Goal: Use online tool/utility: Utilize a website feature to perform a specific function

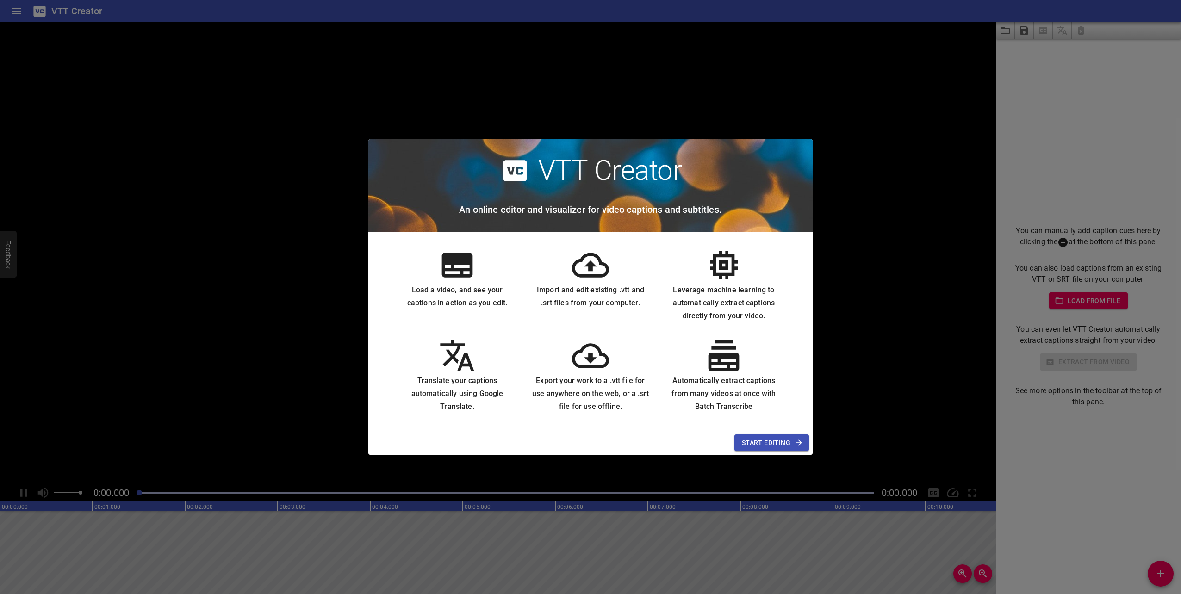
click at [203, 84] on div "VTT Creator An online editor and visualizer for video captions and subtitles. L…" at bounding box center [590, 297] width 1181 height 594
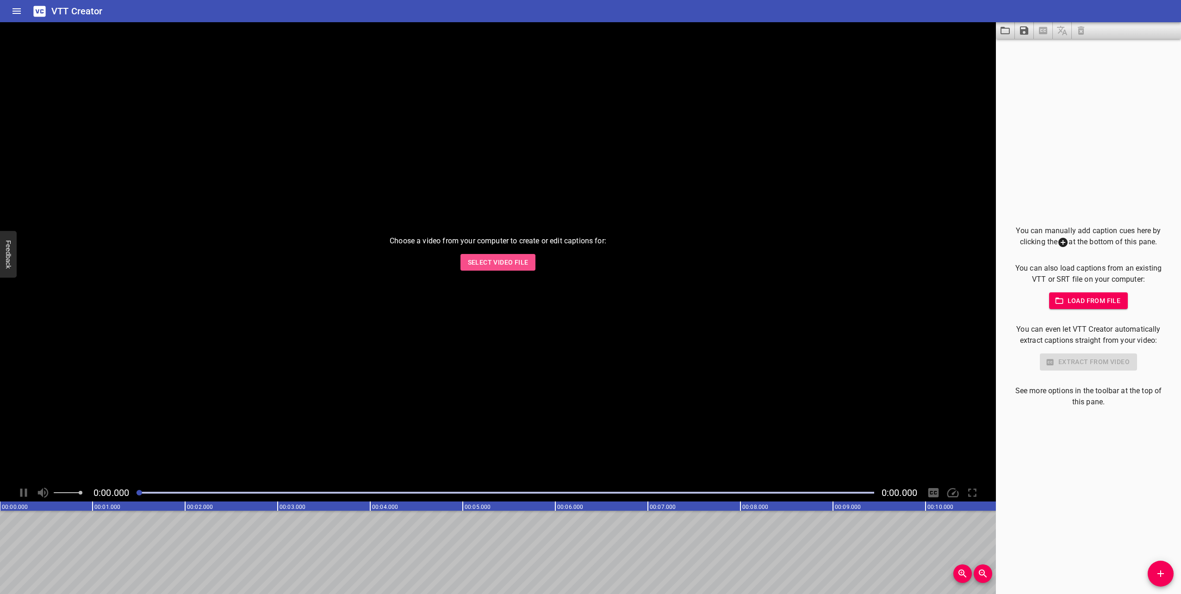
click at [475, 262] on span "Select Video File" at bounding box center [498, 263] width 61 height 12
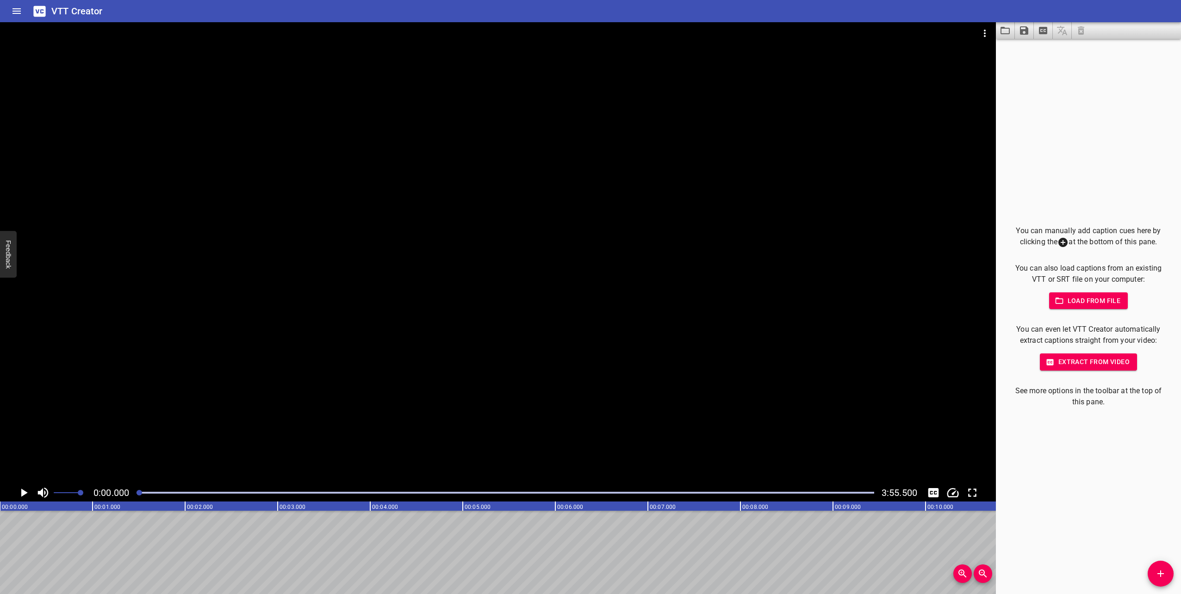
drag, startPoint x: 387, startPoint y: 390, endPoint x: 739, endPoint y: 591, distance: 405.3
click at [387, 390] on div at bounding box center [498, 253] width 996 height 462
drag, startPoint x: 167, startPoint y: 492, endPoint x: 474, endPoint y: 499, distance: 307.4
click at [474, 499] on div at bounding box center [505, 492] width 749 height 13
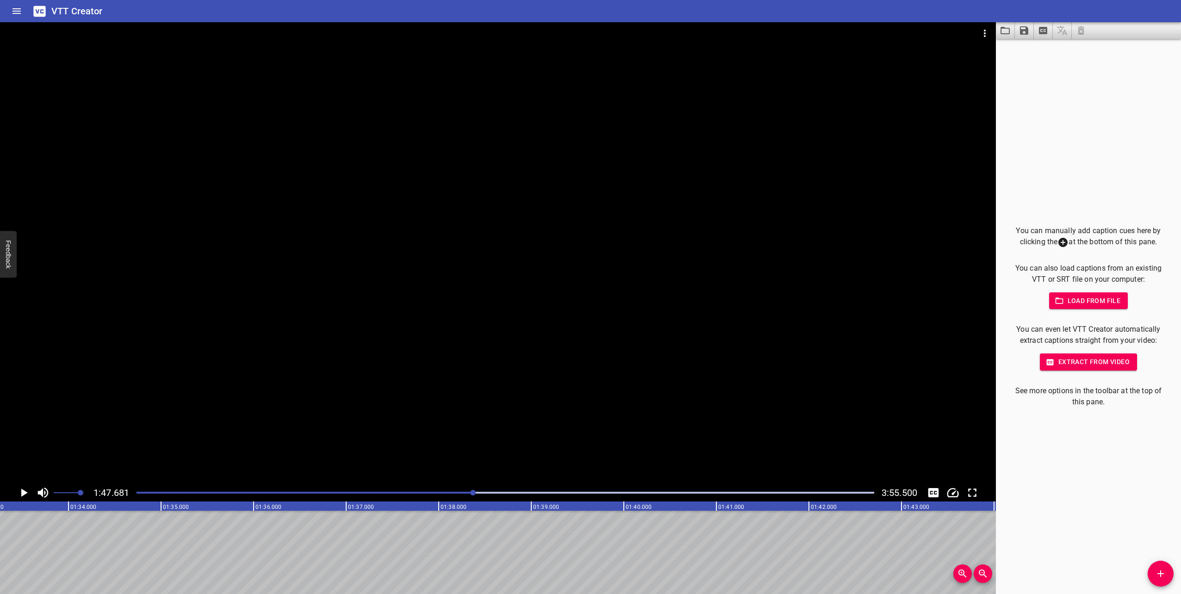
scroll to position [0, 9968]
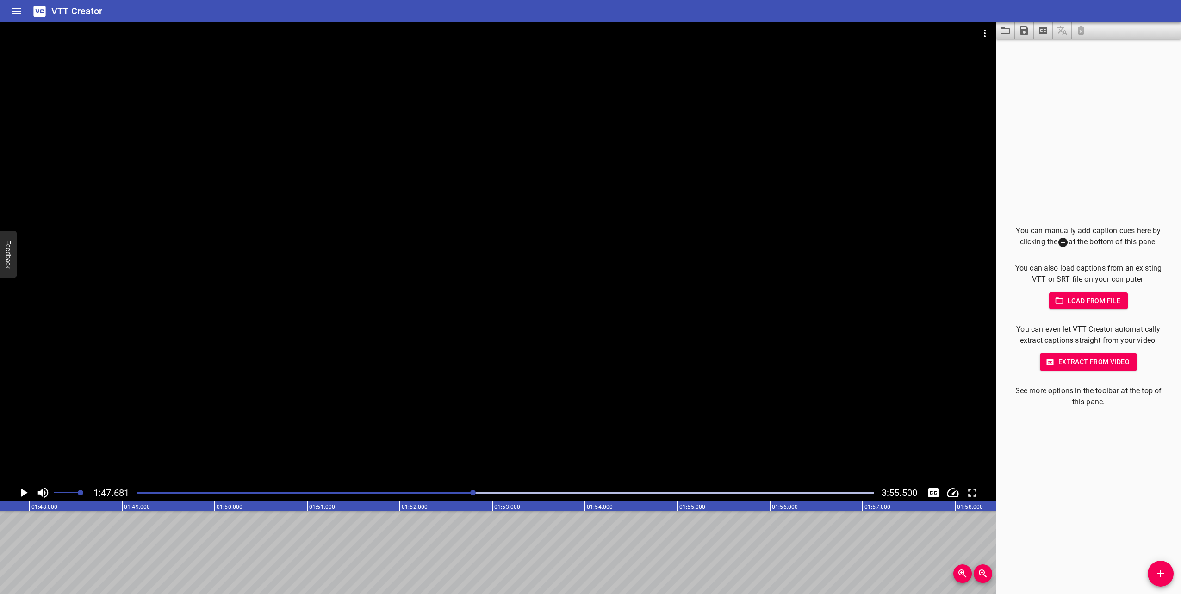
drag, startPoint x: 477, startPoint y: 492, endPoint x: 514, endPoint y: 493, distance: 37.1
click at [514, 493] on div "Play progress" at bounding box center [506, 493] width 738 height 2
click at [376, 426] on div at bounding box center [498, 253] width 996 height 462
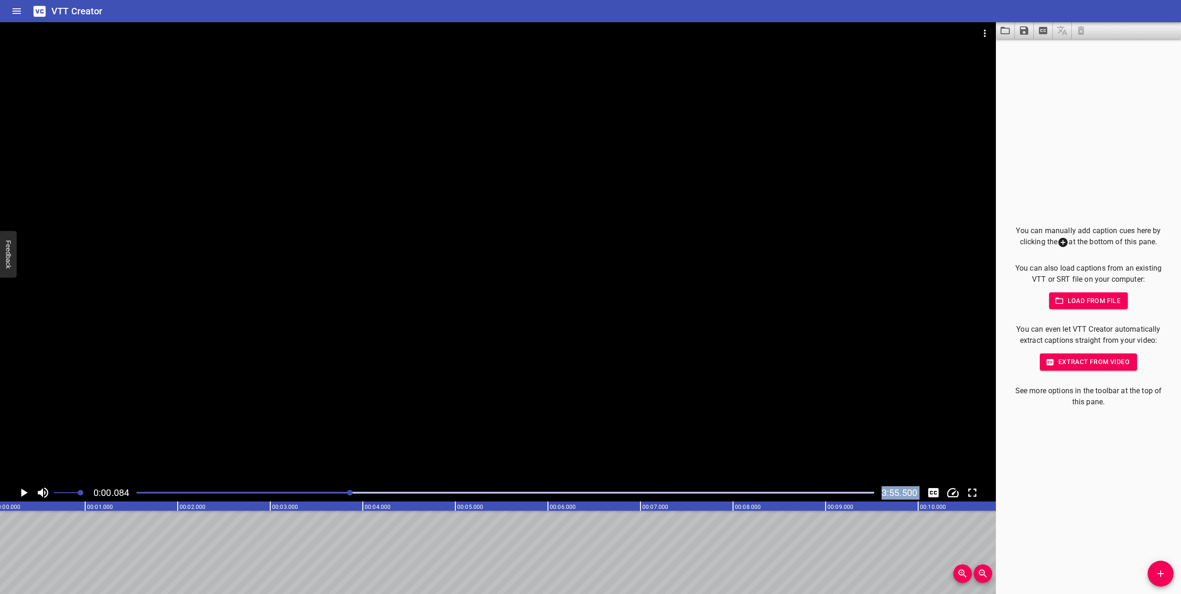
drag, startPoint x: 542, startPoint y: 494, endPoint x: 351, endPoint y: 502, distance: 191.3
click at [351, 502] on div "0:00.084 3:55.500 00:00.000 00:01.000 00:02.000 00:03.000 00:04.000 00:05.000 0…" at bounding box center [498, 308] width 996 height 572
drag, startPoint x: 351, startPoint y: 502, endPoint x: 328, endPoint y: 464, distance: 44.1
click at [331, 463] on div at bounding box center [498, 253] width 996 height 462
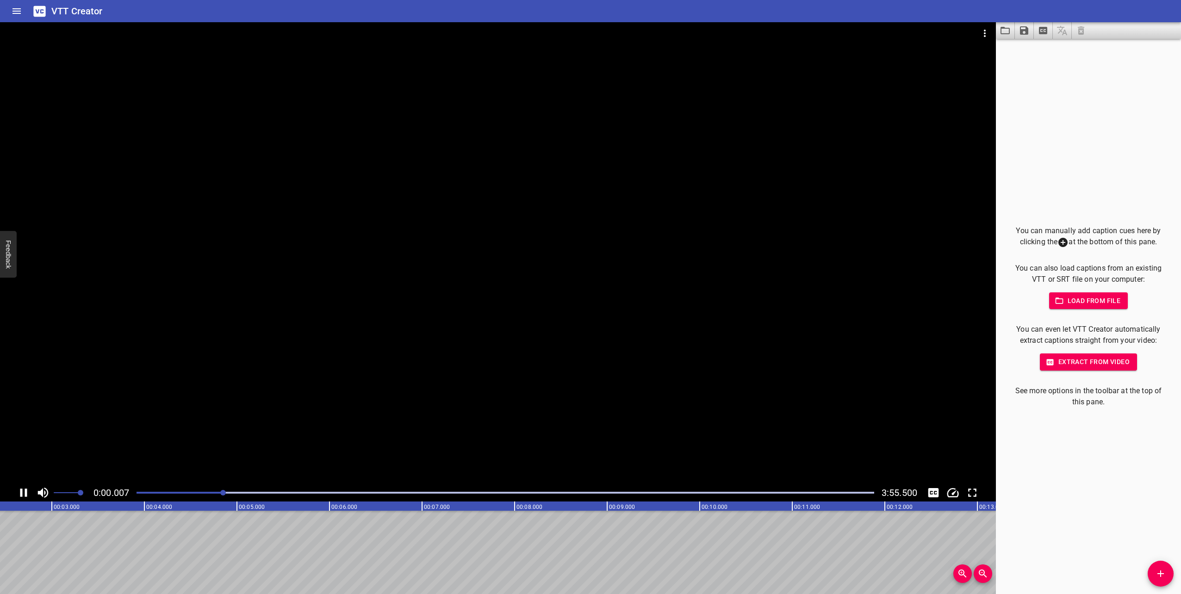
drag, startPoint x: 152, startPoint y: 492, endPoint x: 284, endPoint y: 498, distance: 132.0
click at [284, 498] on div at bounding box center [505, 492] width 749 height 13
click at [387, 489] on div at bounding box center [505, 492] width 749 height 13
drag, startPoint x: 386, startPoint y: 491, endPoint x: 342, endPoint y: 492, distance: 44.0
click at [342, 492] on div at bounding box center [505, 492] width 749 height 13
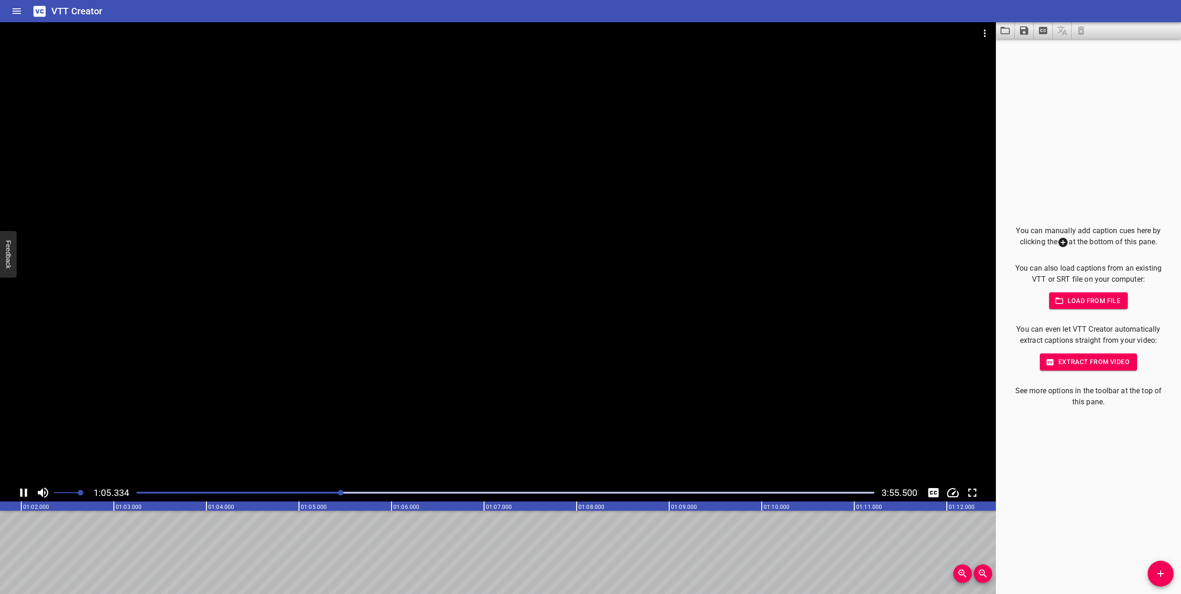
click at [342, 492] on div at bounding box center [341, 493] width 6 height 6
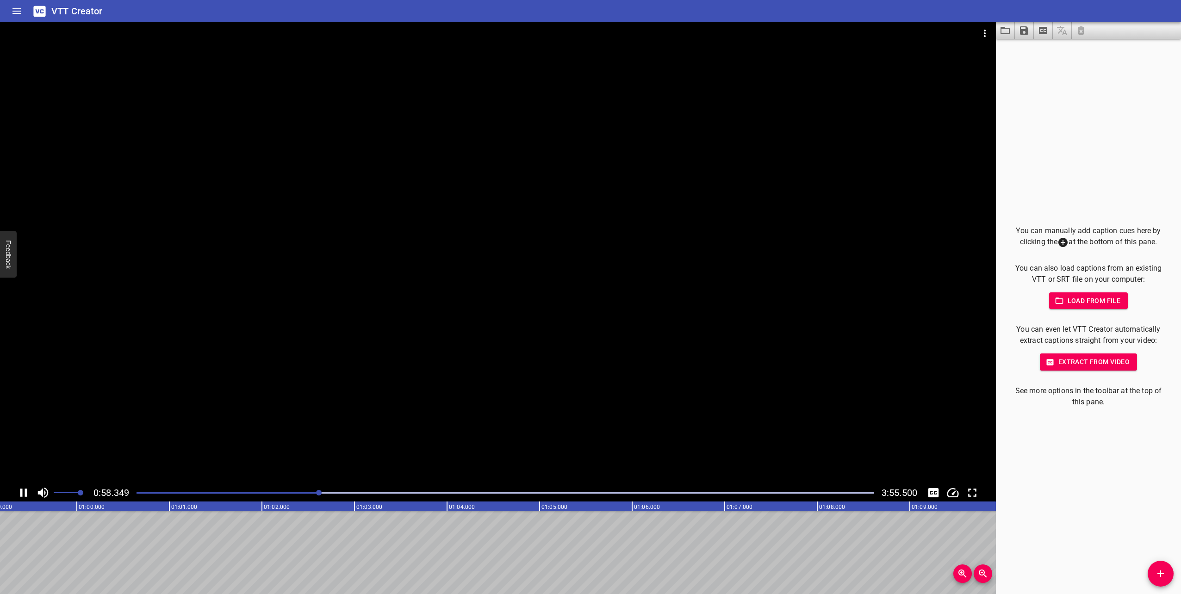
click at [232, 494] on div at bounding box center [505, 492] width 749 height 13
drag, startPoint x: 446, startPoint y: 494, endPoint x: 398, endPoint y: 489, distance: 48.5
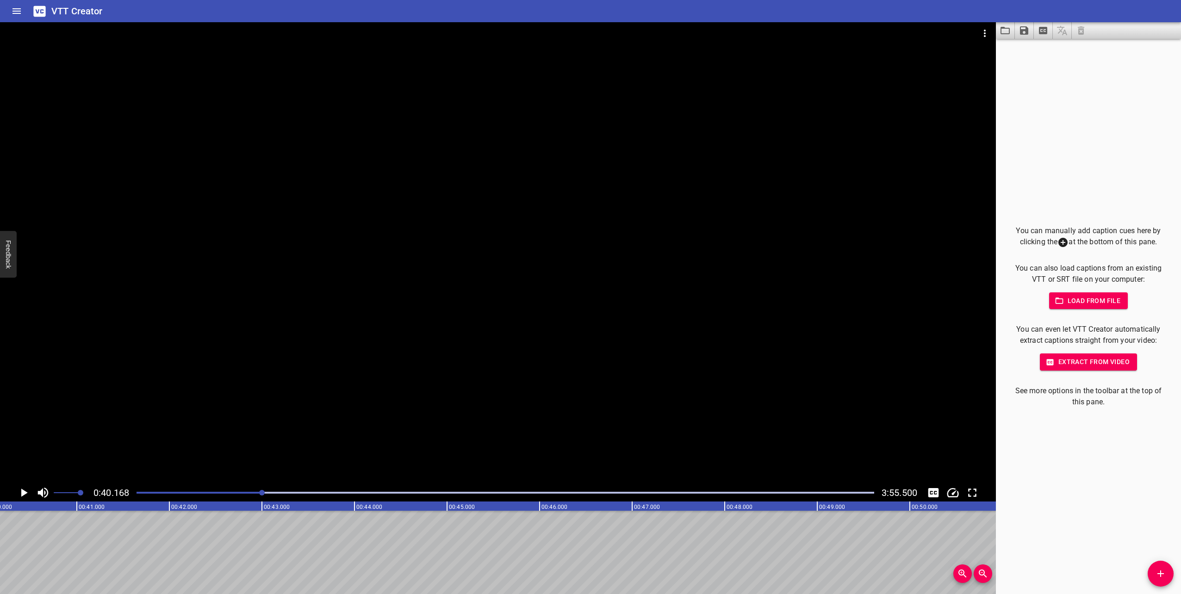
click at [446, 494] on div at bounding box center [505, 492] width 749 height 13
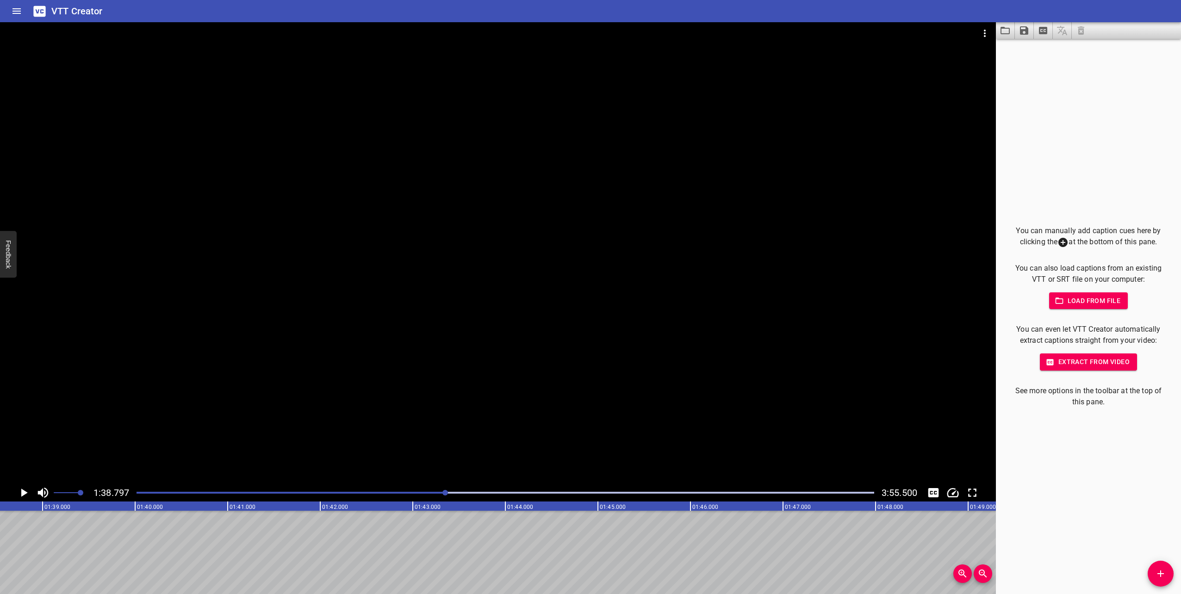
drag, startPoint x: 289, startPoint y: 493, endPoint x: 372, endPoint y: 500, distance: 83.1
click at [372, 500] on div "1:38.797 3:55.500" at bounding box center [498, 493] width 996 height 18
drag, startPoint x: 372, startPoint y: 500, endPoint x: 402, endPoint y: 498, distance: 29.7
click at [374, 500] on div "1:38.797 3:55.500" at bounding box center [498, 493] width 996 height 18
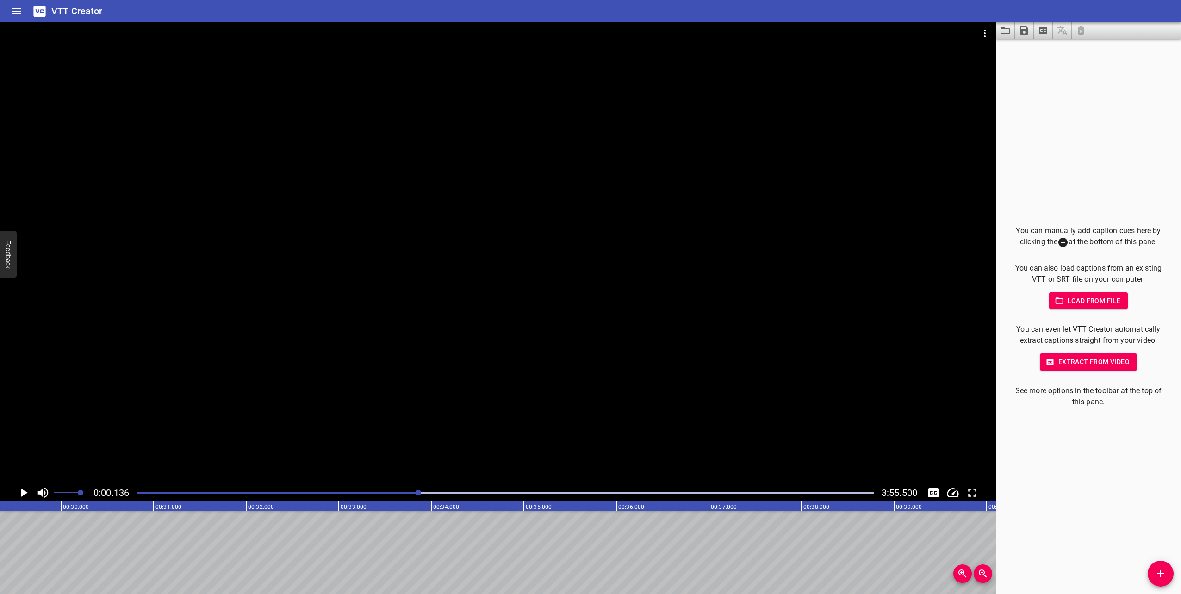
click at [421, 494] on div at bounding box center [419, 493] width 6 height 6
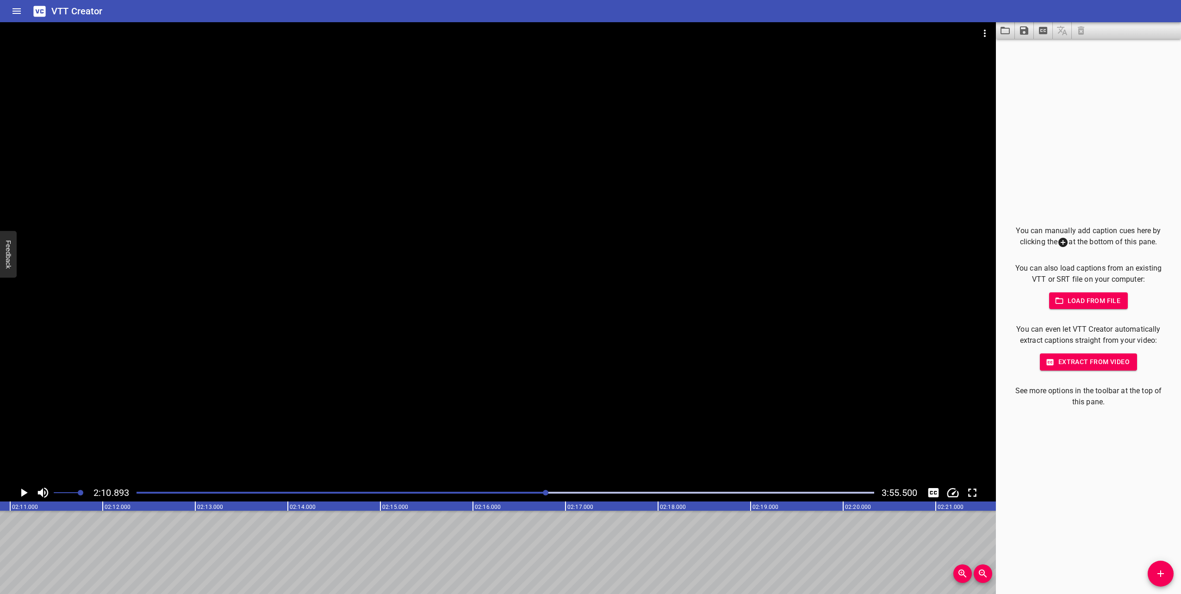
drag, startPoint x: 543, startPoint y: 492, endPoint x: 556, endPoint y: 492, distance: 13.0
click at [556, 492] on div at bounding box center [505, 492] width 749 height 13
drag, startPoint x: 548, startPoint y: 492, endPoint x: 554, endPoint y: 491, distance: 5.6
click at [554, 491] on div at bounding box center [505, 492] width 749 height 13
click at [554, 491] on div at bounding box center [553, 493] width 6 height 6
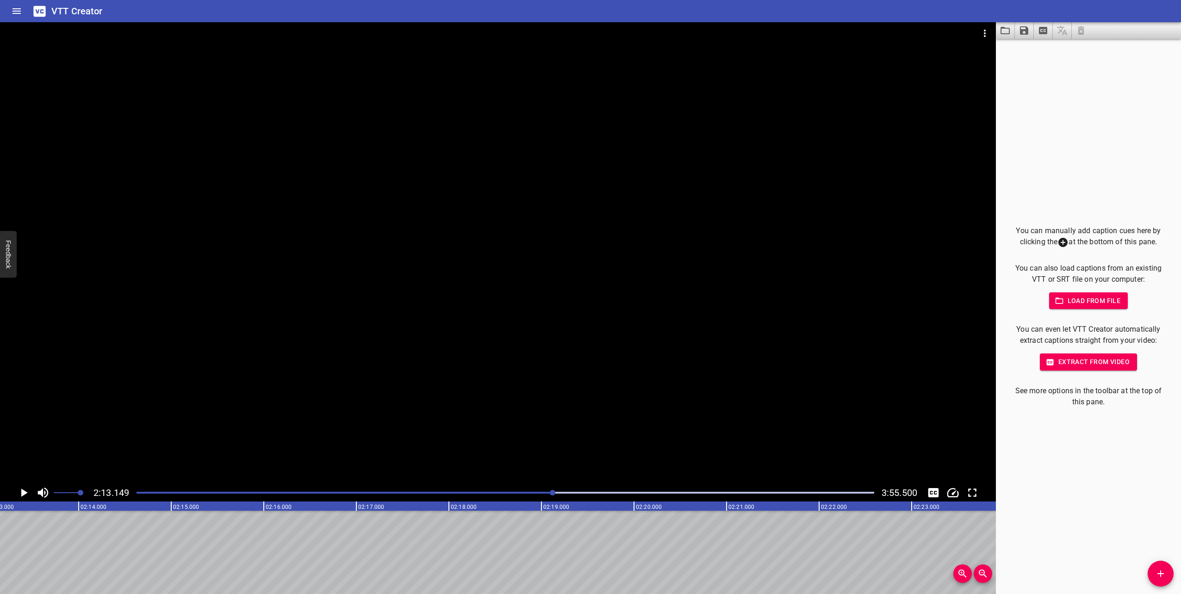
click at [561, 492] on div at bounding box center [505, 492] width 749 height 13
click at [562, 492] on div at bounding box center [560, 493] width 6 height 6
click at [567, 492] on div at bounding box center [505, 492] width 749 height 13
click at [571, 492] on div "Play progress" at bounding box center [506, 493] width 738 height 2
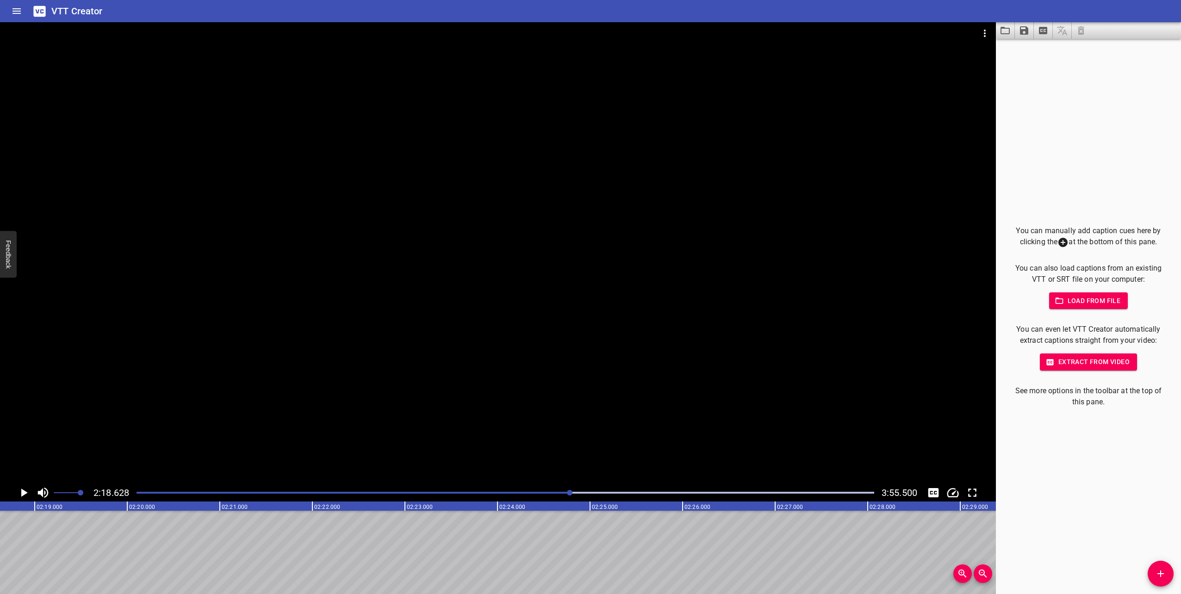
click at [578, 492] on div at bounding box center [505, 492] width 749 height 13
click at [581, 492] on div "Play progress" at bounding box center [506, 493] width 738 height 2
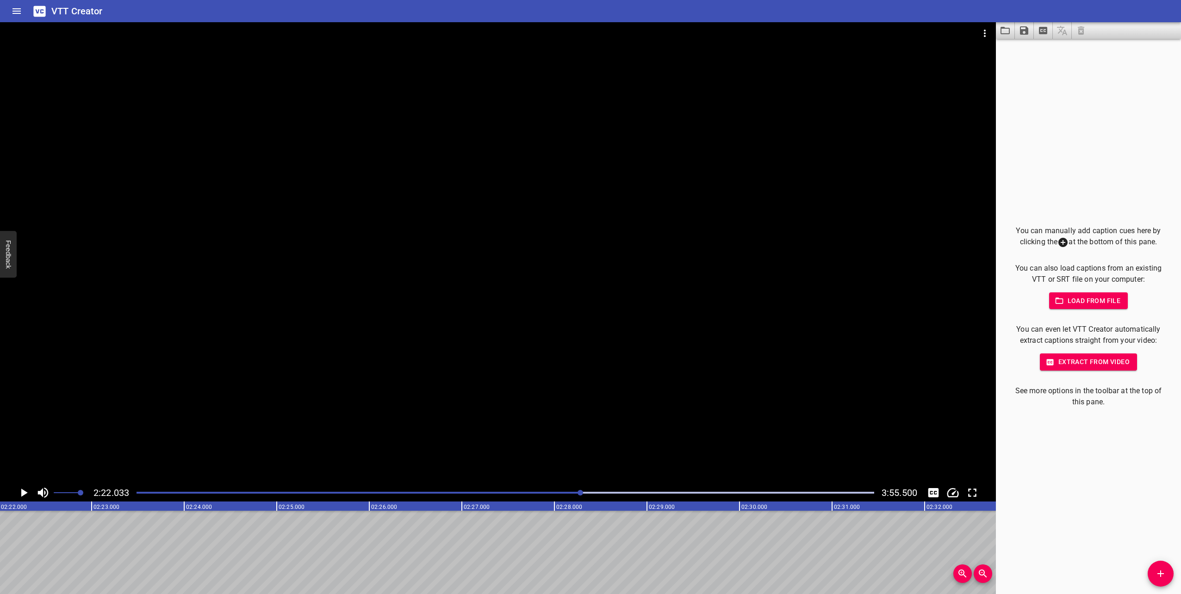
click at [586, 492] on div at bounding box center [505, 492] width 749 height 13
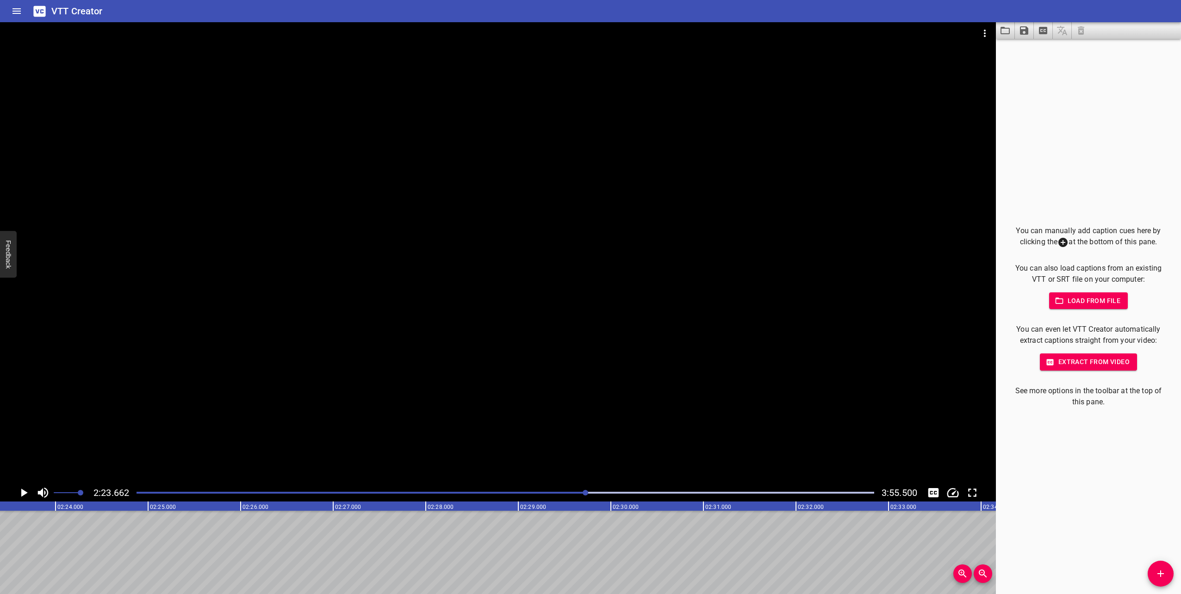
click at [591, 492] on div at bounding box center [505, 492] width 749 height 13
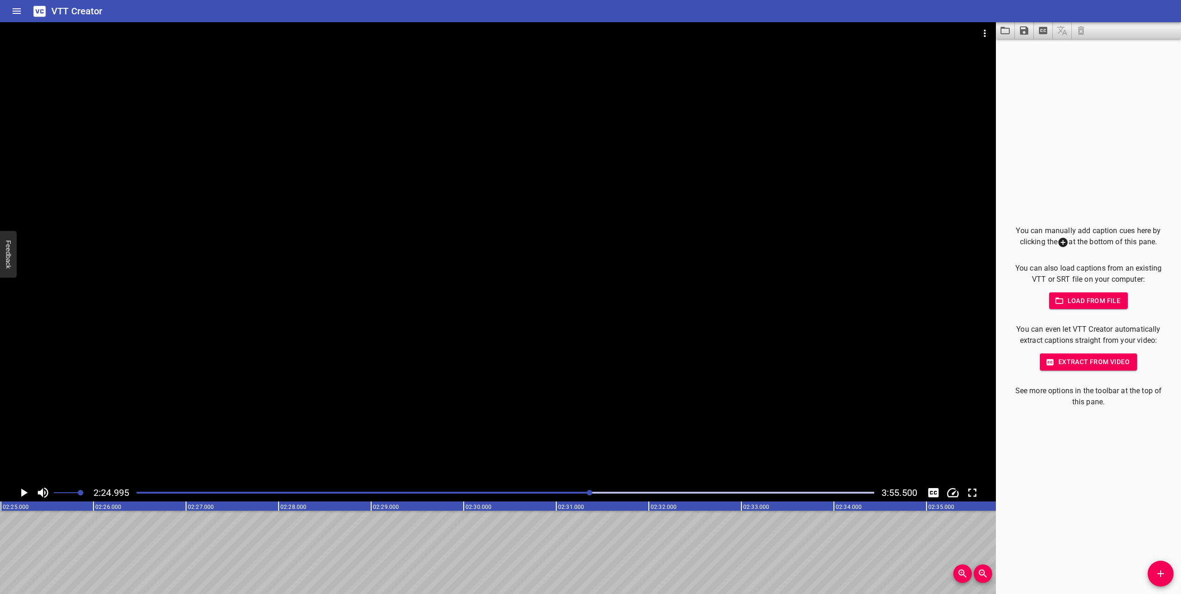
click at [598, 492] on div "Play progress" at bounding box center [506, 493] width 738 height 2
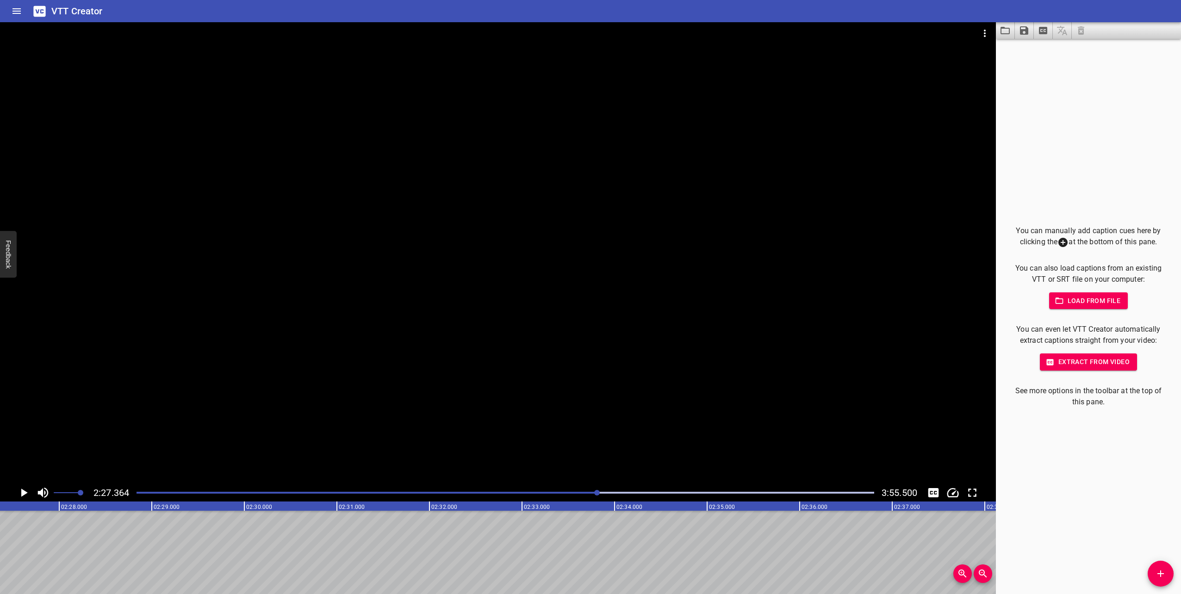
click at [602, 492] on div "Play progress" at bounding box center [506, 493] width 738 height 2
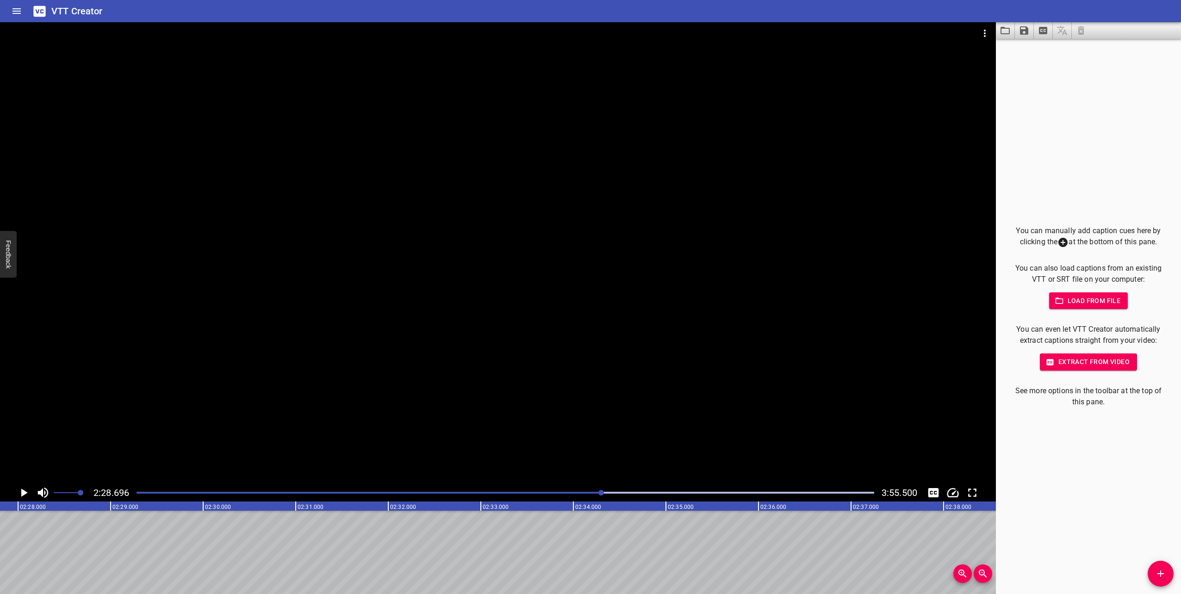
scroll to position [0, 13765]
click at [609, 491] on div at bounding box center [505, 492] width 749 height 13
click at [617, 488] on div at bounding box center [505, 492] width 749 height 13
click at [620, 490] on div at bounding box center [505, 492] width 749 height 13
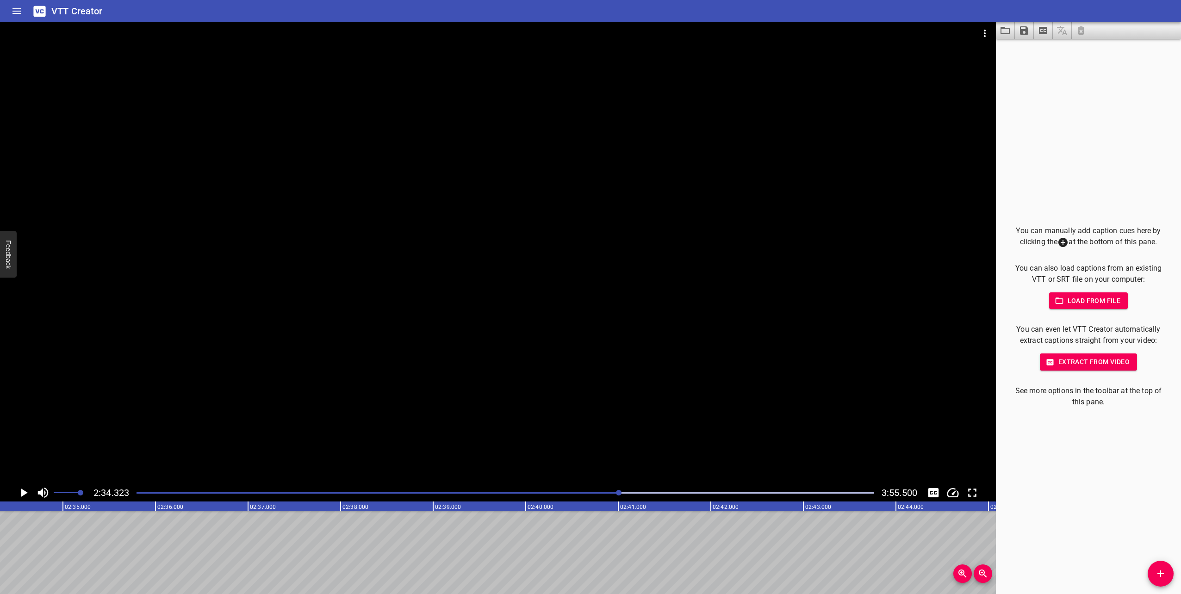
click at [625, 490] on div at bounding box center [505, 492] width 749 height 13
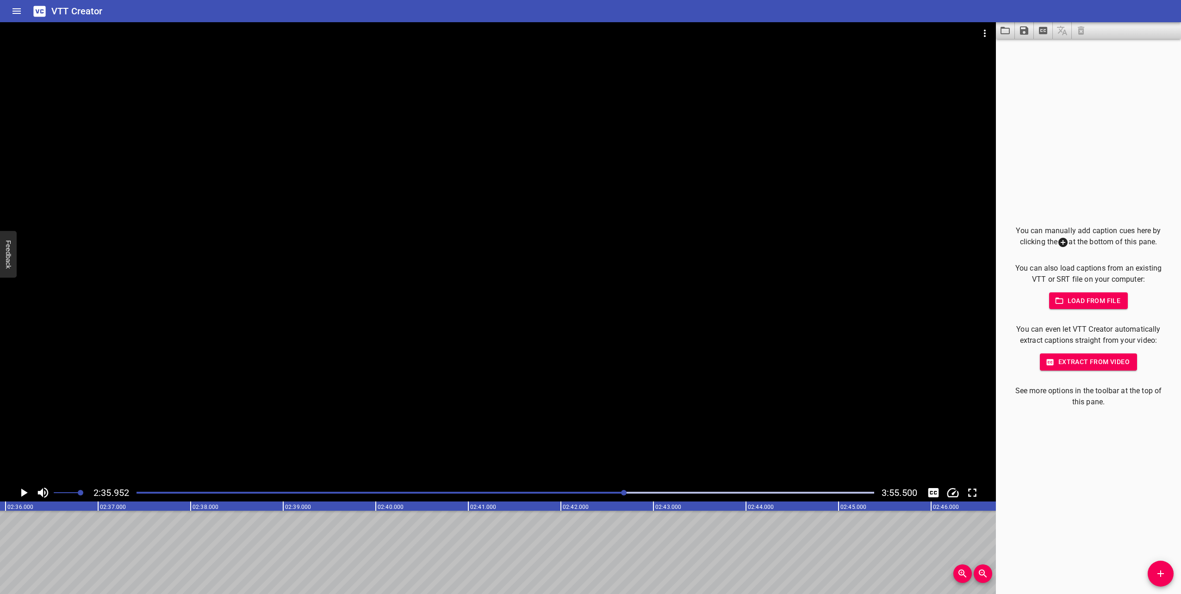
scroll to position [0, 14437]
click at [634, 490] on div at bounding box center [505, 492] width 749 height 13
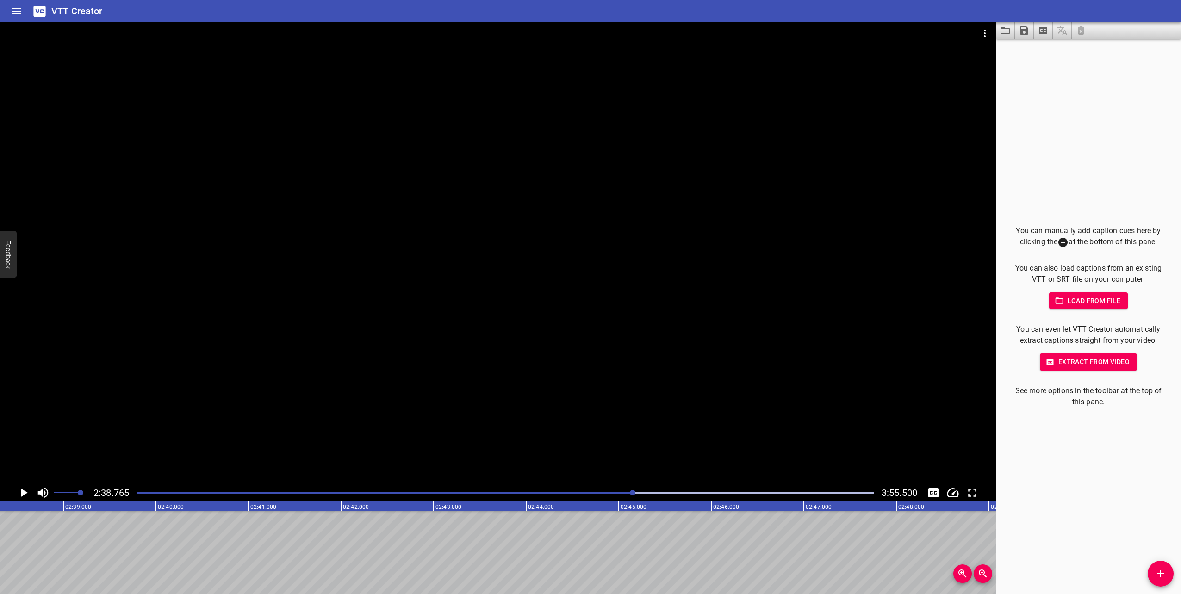
click at [641, 490] on div at bounding box center [505, 492] width 749 height 13
click at [649, 490] on div at bounding box center [505, 492] width 749 height 13
click at [657, 490] on div at bounding box center [505, 492] width 749 height 13
click at [664, 490] on div at bounding box center [505, 492] width 749 height 13
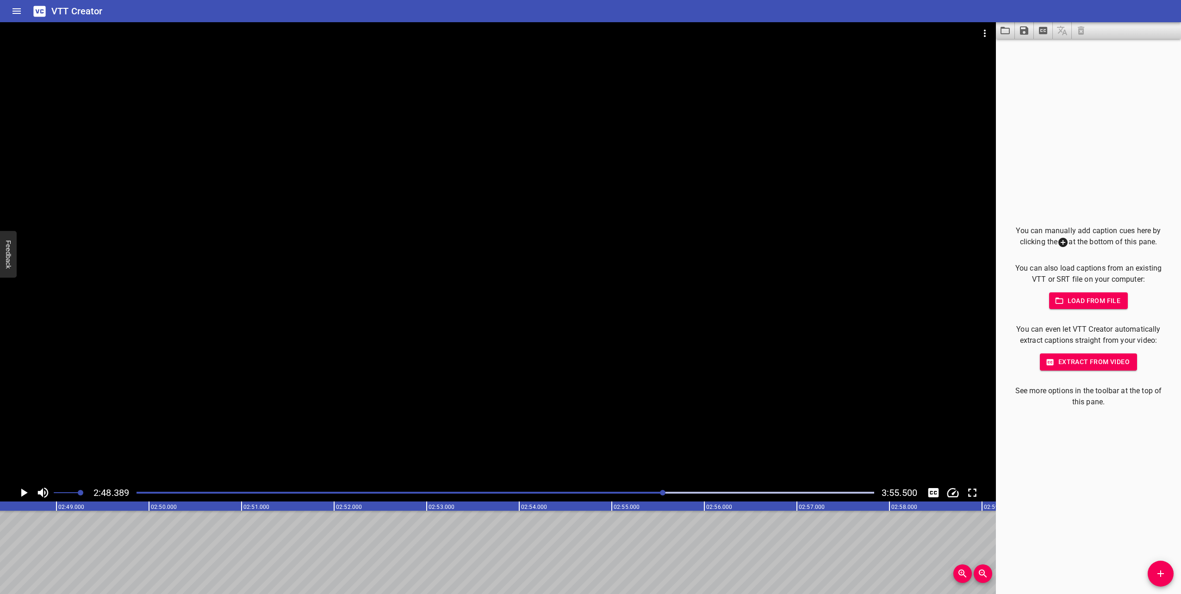
click at [671, 490] on div at bounding box center [505, 492] width 749 height 13
click at [678, 490] on div at bounding box center [505, 492] width 749 height 13
click at [687, 490] on div at bounding box center [505, 492] width 749 height 13
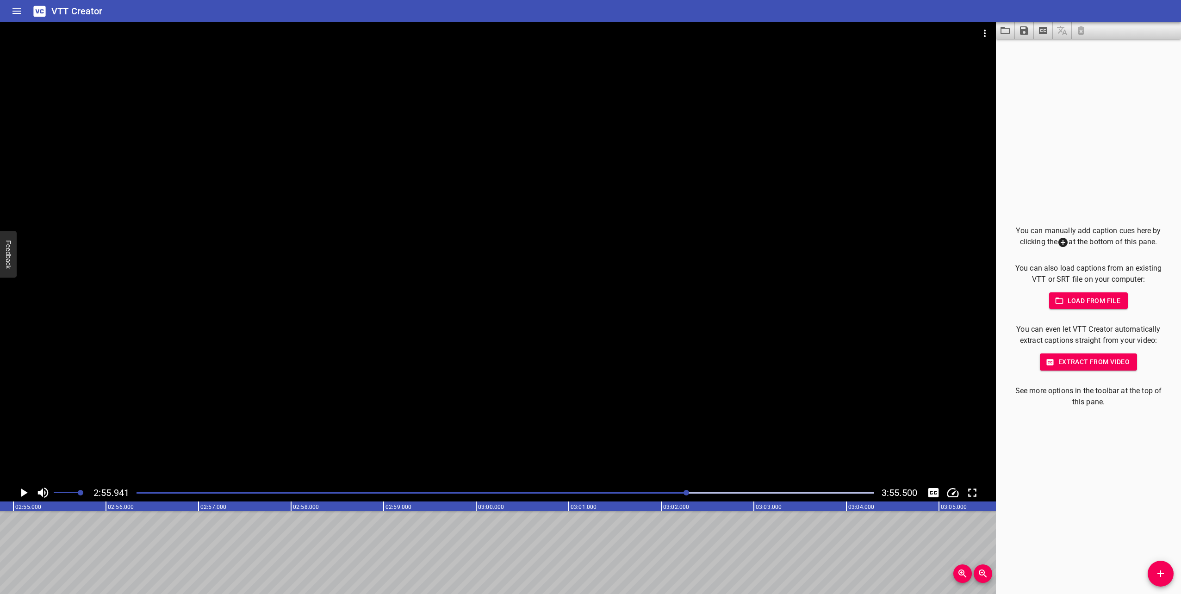
click at [693, 490] on div at bounding box center [505, 492] width 749 height 13
click at [699, 490] on div at bounding box center [505, 492] width 749 height 13
click at [712, 491] on div at bounding box center [505, 492] width 749 height 13
click at [720, 491] on div at bounding box center [505, 492] width 749 height 13
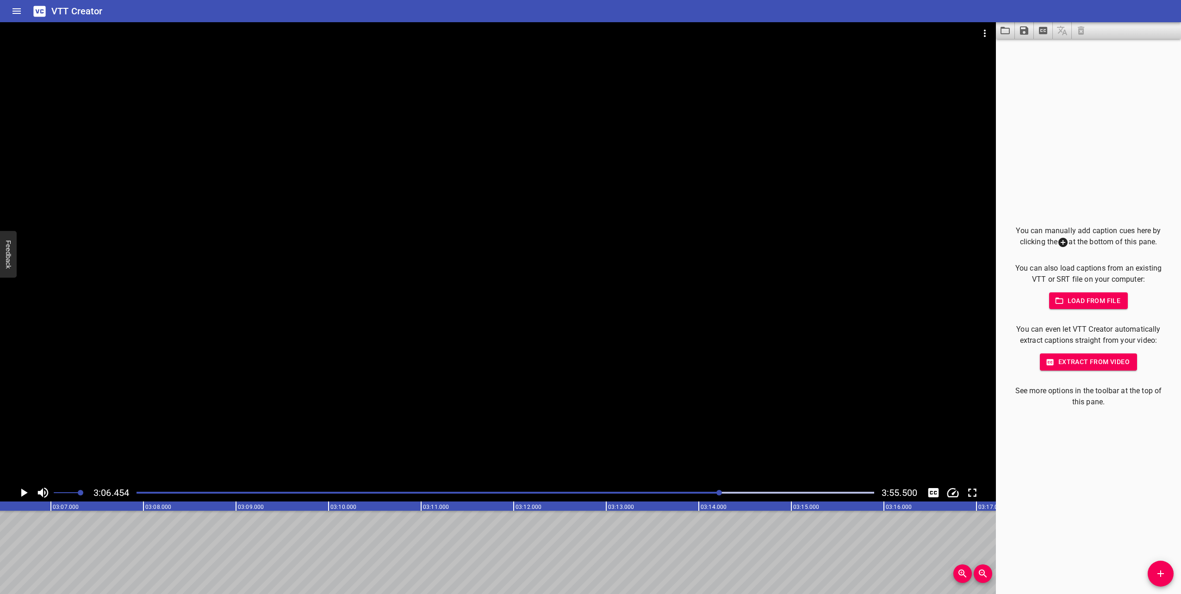
click at [728, 490] on div at bounding box center [505, 492] width 749 height 13
click at [739, 491] on div at bounding box center [505, 492] width 749 height 13
click at [744, 491] on div at bounding box center [505, 492] width 749 height 13
click at [751, 492] on div "Play progress" at bounding box center [506, 493] width 738 height 2
click at [756, 492] on div "Play progress" at bounding box center [506, 493] width 738 height 2
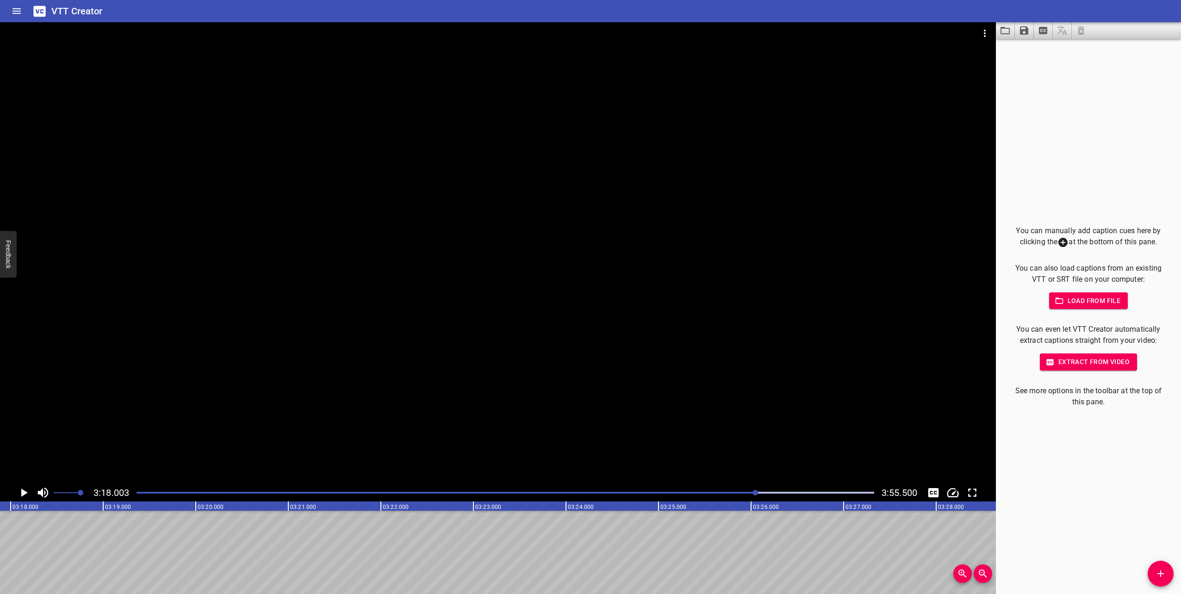
scroll to position [0, 18330]
click at [767, 492] on div "Play progress" at bounding box center [506, 493] width 738 height 2
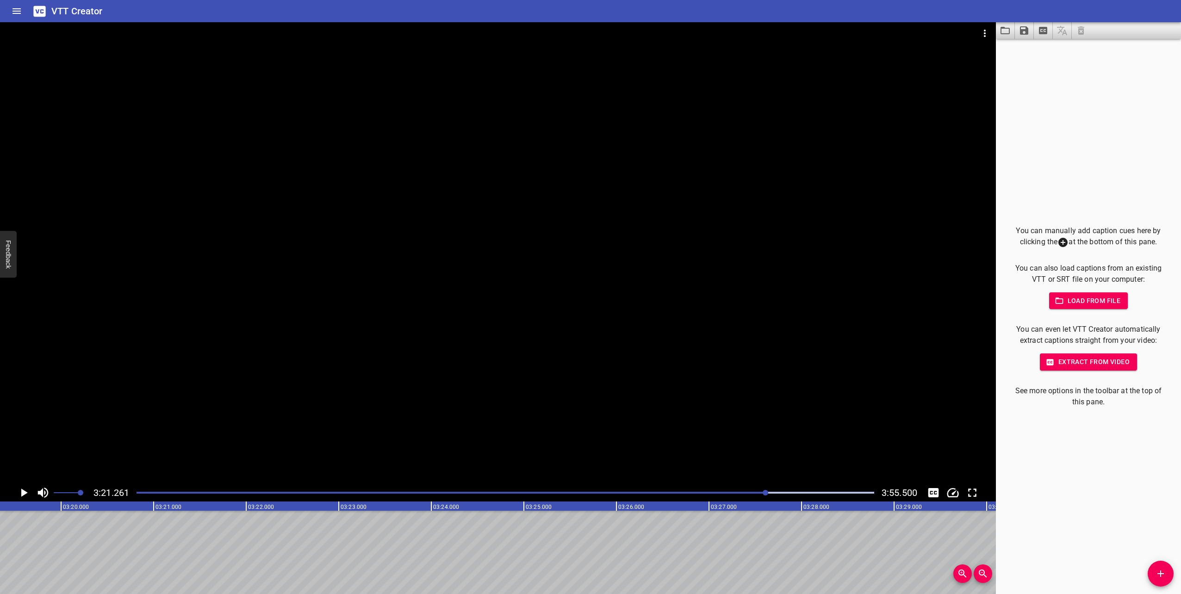
click at [772, 492] on div "Play progress" at bounding box center [506, 493] width 738 height 2
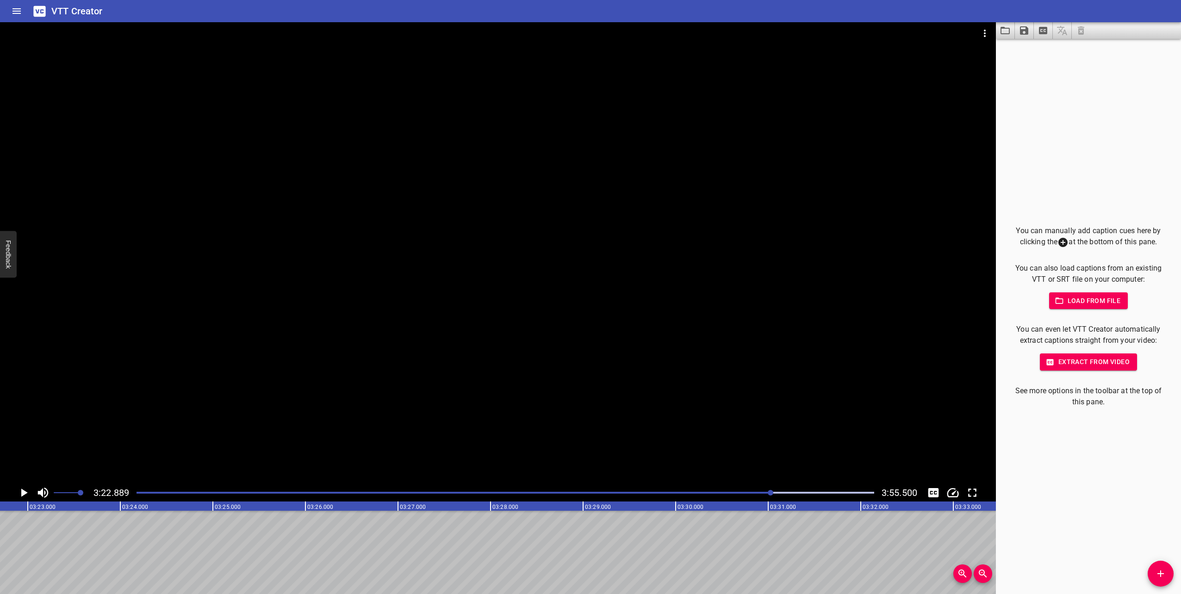
click at [780, 492] on div "Play progress" at bounding box center [506, 493] width 738 height 2
click at [788, 493] on div "Play progress" at bounding box center [506, 493] width 738 height 2
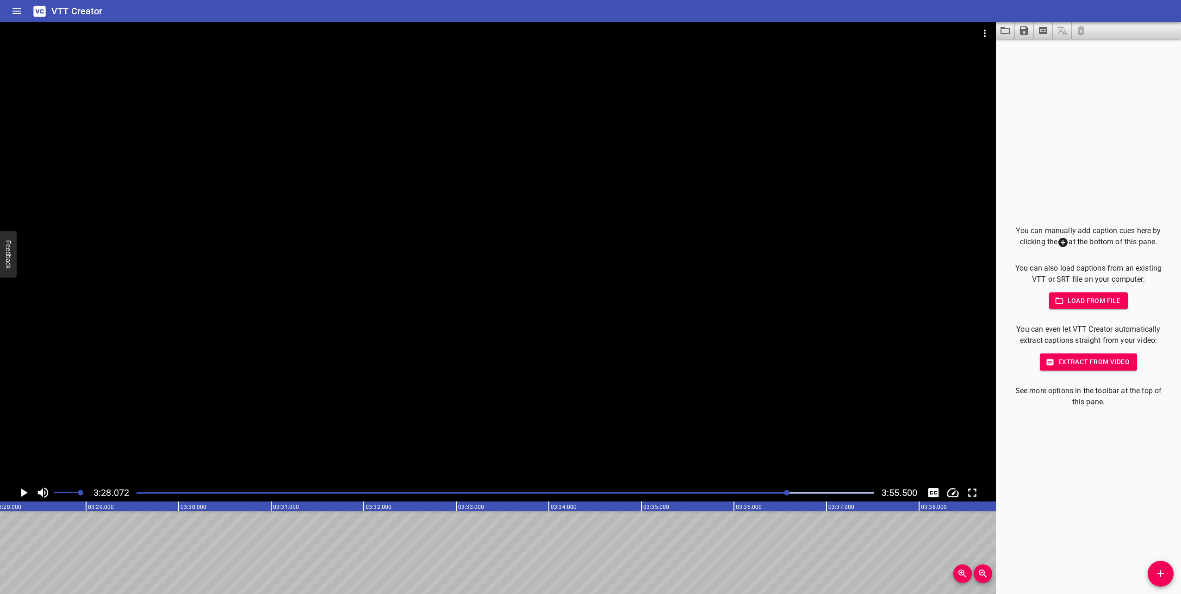
click at [798, 493] on div "Play progress" at bounding box center [506, 493] width 738 height 2
click at [808, 493] on div "Play progress" at bounding box center [506, 493] width 738 height 2
click at [814, 493] on div "Play progress" at bounding box center [506, 493] width 738 height 2
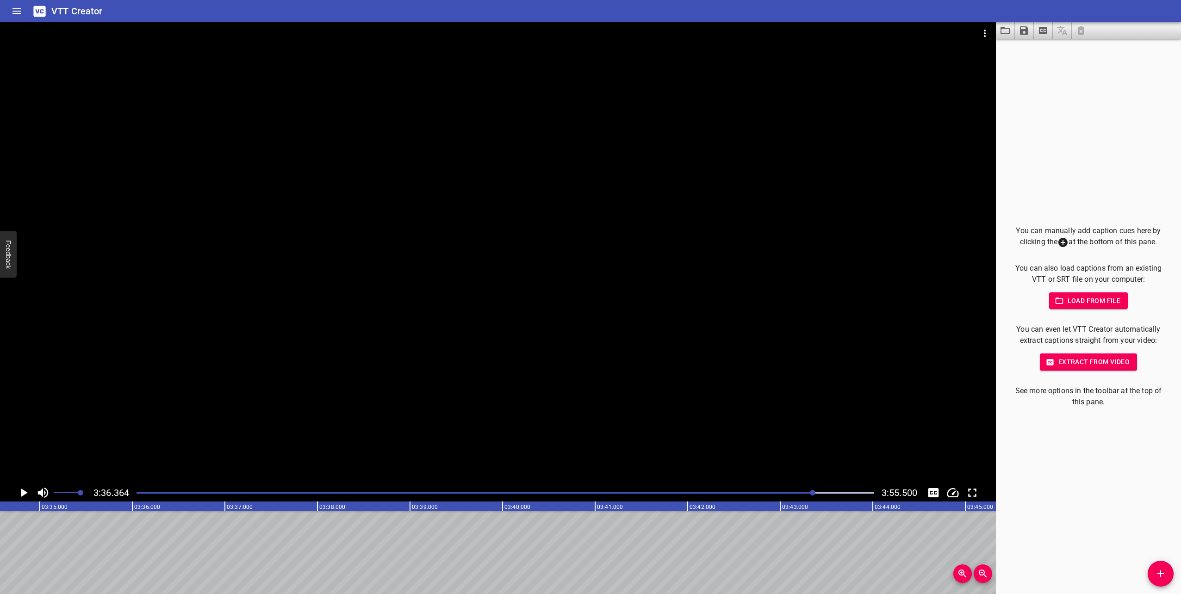
click at [820, 493] on div "Play progress" at bounding box center [506, 493] width 738 height 2
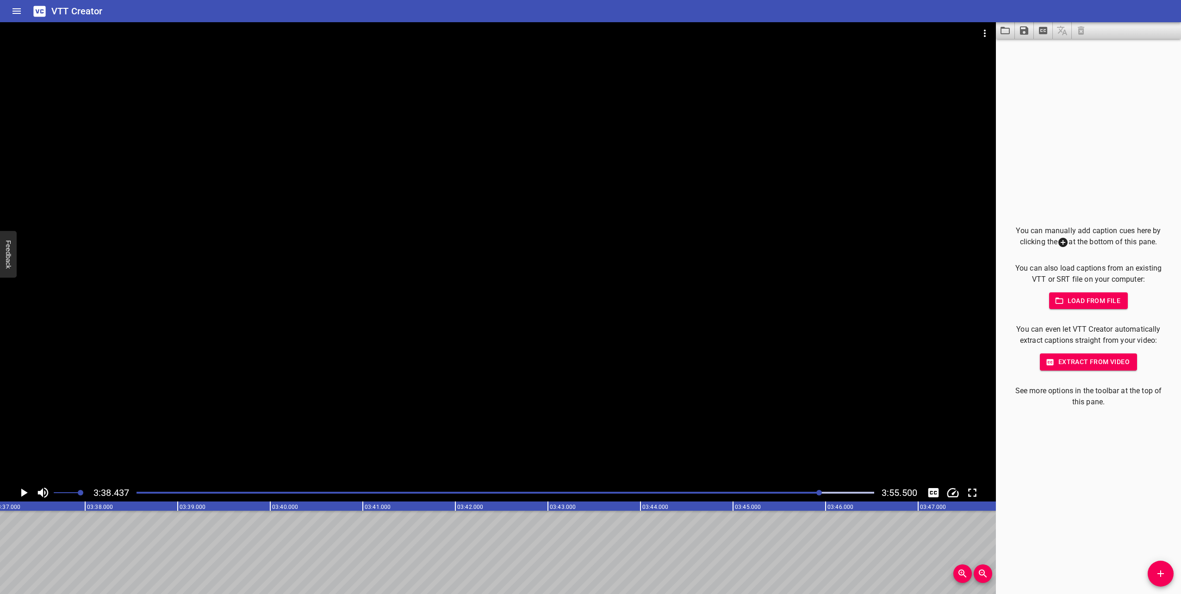
click at [825, 493] on div "Play progress" at bounding box center [506, 493] width 738 height 2
click at [828, 492] on div at bounding box center [827, 493] width 6 height 6
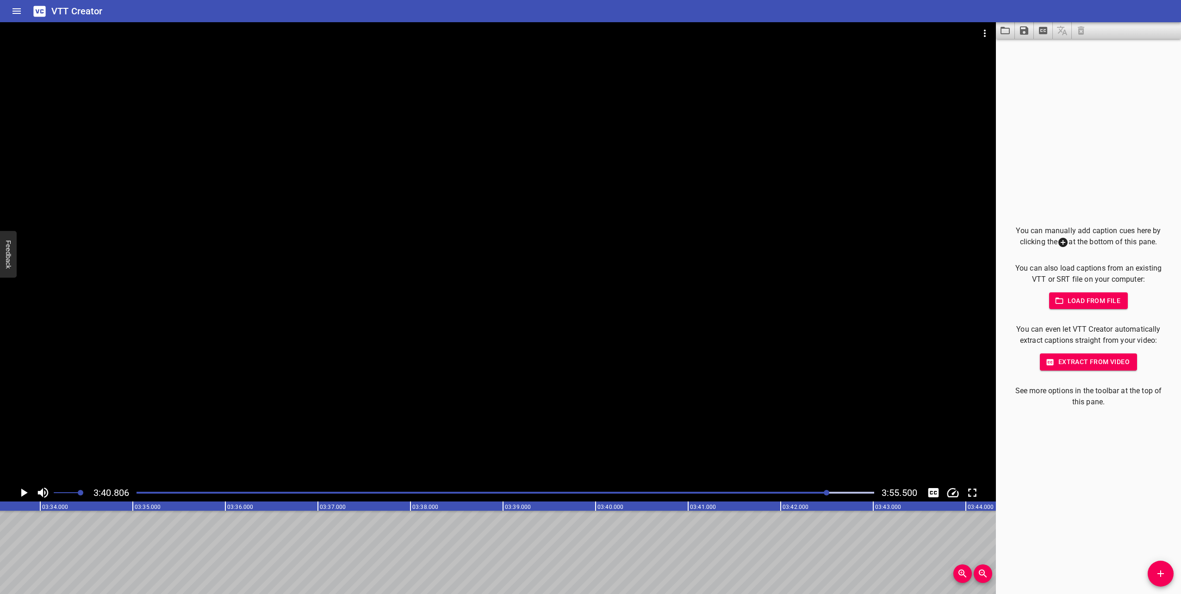
click at [832, 491] on div at bounding box center [505, 492] width 749 height 13
click at [809, 488] on div at bounding box center [505, 492] width 749 height 13
click at [817, 493] on div "Play progress" at bounding box center [506, 493] width 738 height 2
click at [847, 492] on div "Play progress" at bounding box center [506, 493] width 738 height 2
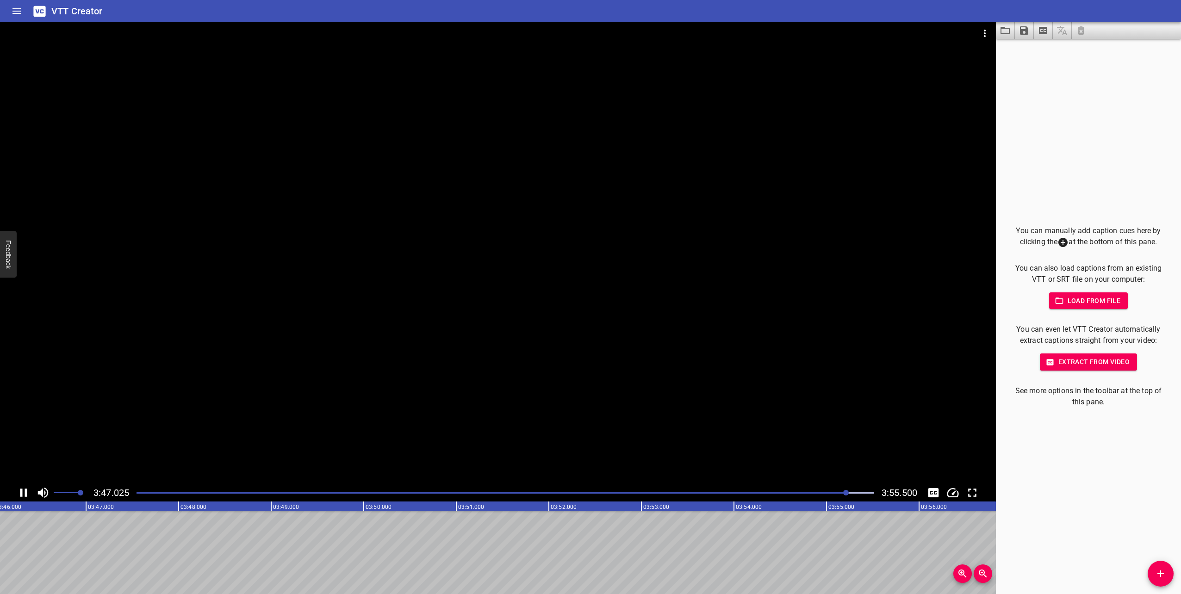
click at [851, 492] on div "Play progress" at bounding box center [506, 493] width 738 height 2
click at [857, 493] on div "Play progress" at bounding box center [506, 493] width 738 height 2
click at [866, 492] on div "Play progress" at bounding box center [506, 493] width 738 height 2
drag, startPoint x: 818, startPoint y: 501, endPoint x: 484, endPoint y: 499, distance: 334.7
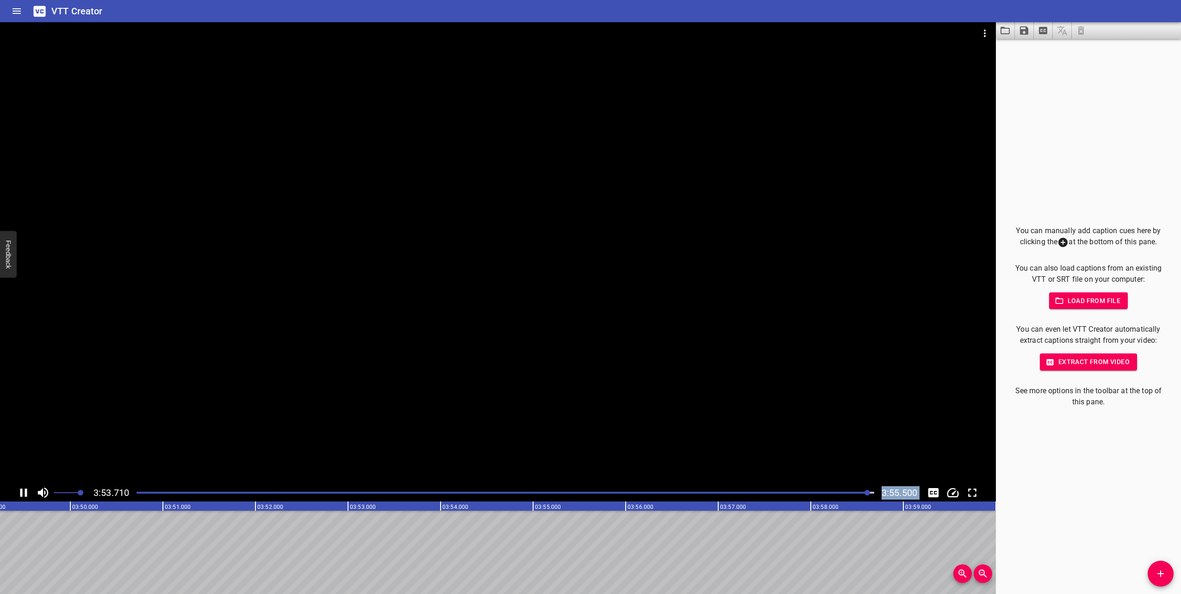
click at [489, 500] on div "3:53.710 3:55.500" at bounding box center [498, 493] width 996 height 18
drag, startPoint x: 343, startPoint y: 494, endPoint x: 314, endPoint y: 493, distance: 29.2
click at [343, 494] on div at bounding box center [505, 492] width 749 height 13
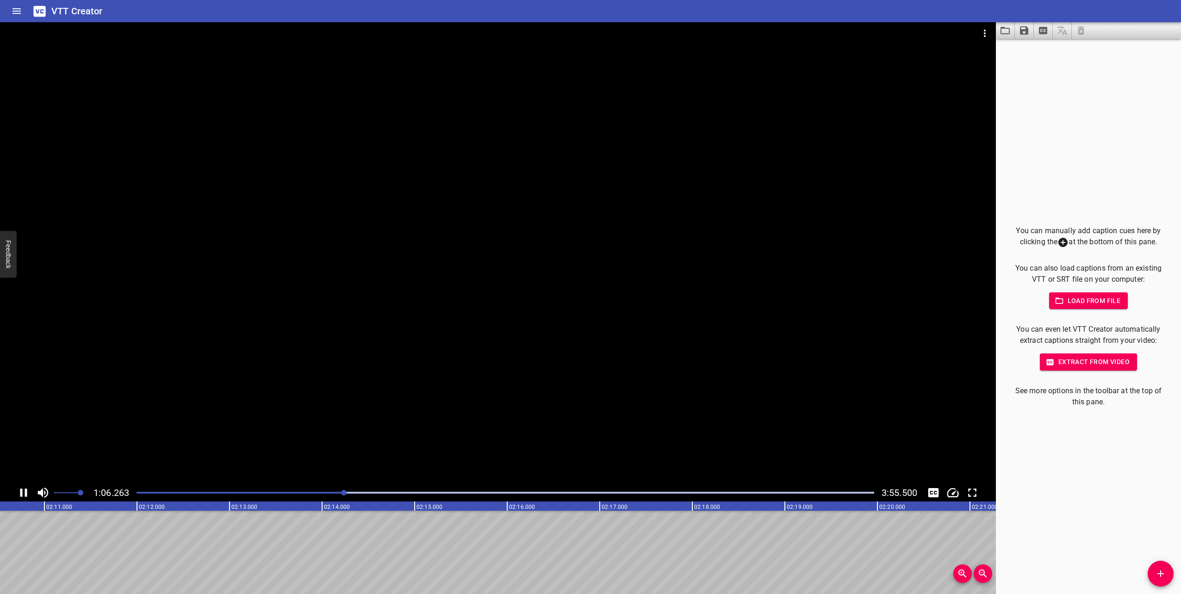
click at [140, 494] on div at bounding box center [505, 492] width 749 height 13
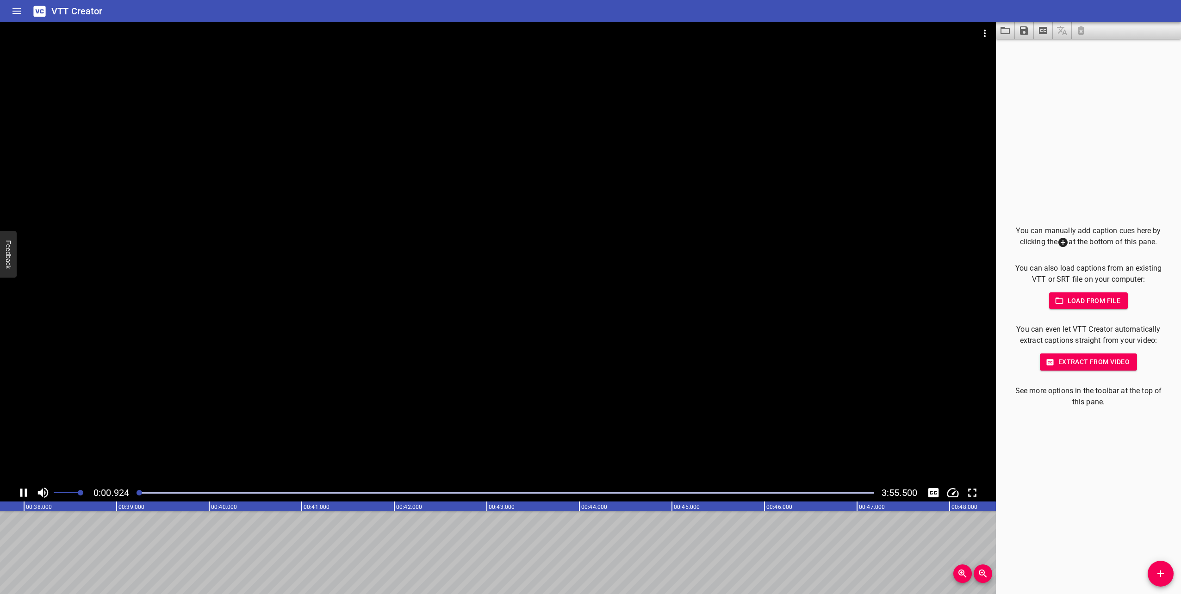
click at [168, 494] on div at bounding box center [505, 492] width 749 height 13
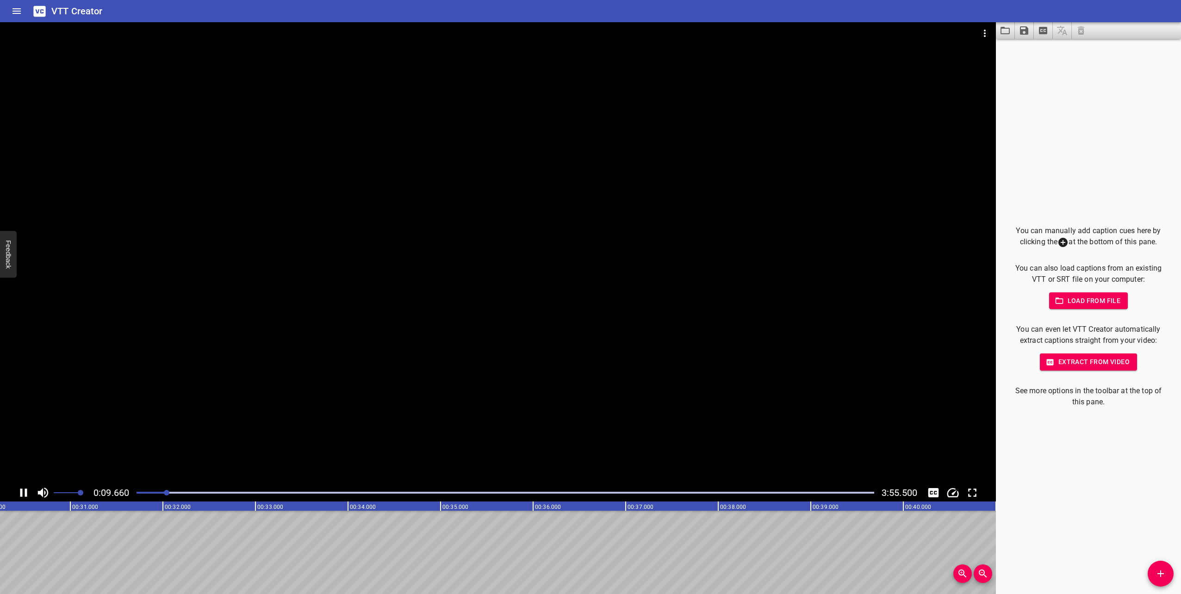
click at [188, 494] on div at bounding box center [505, 492] width 749 height 13
click at [211, 496] on div at bounding box center [505, 492] width 749 height 13
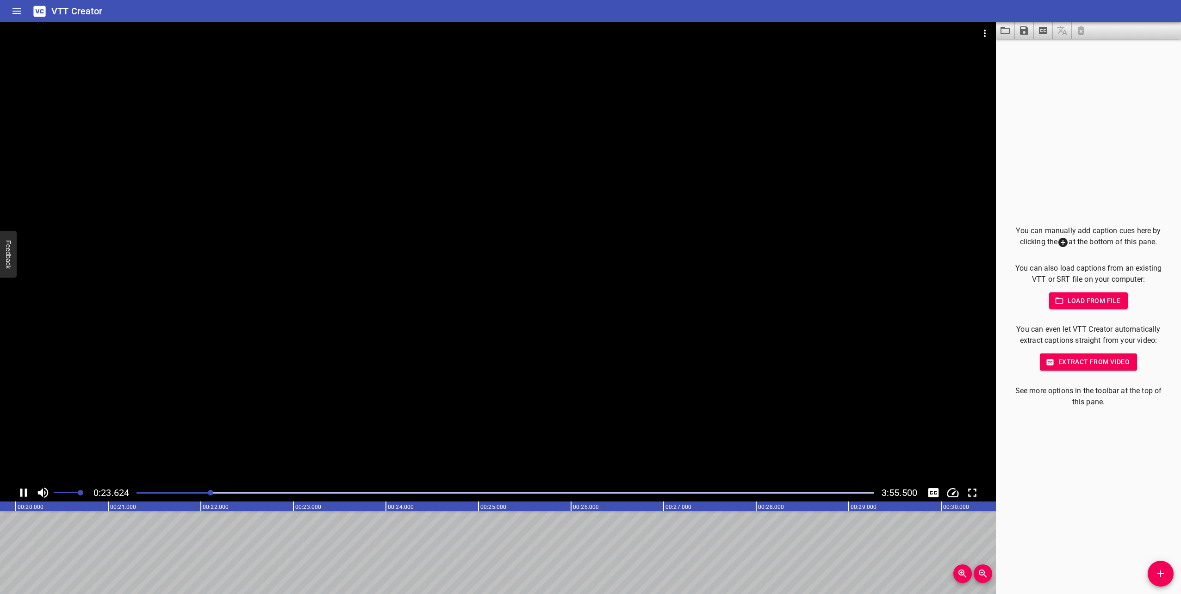
click at [231, 498] on div at bounding box center [505, 492] width 749 height 13
click at [247, 499] on div at bounding box center [505, 492] width 749 height 13
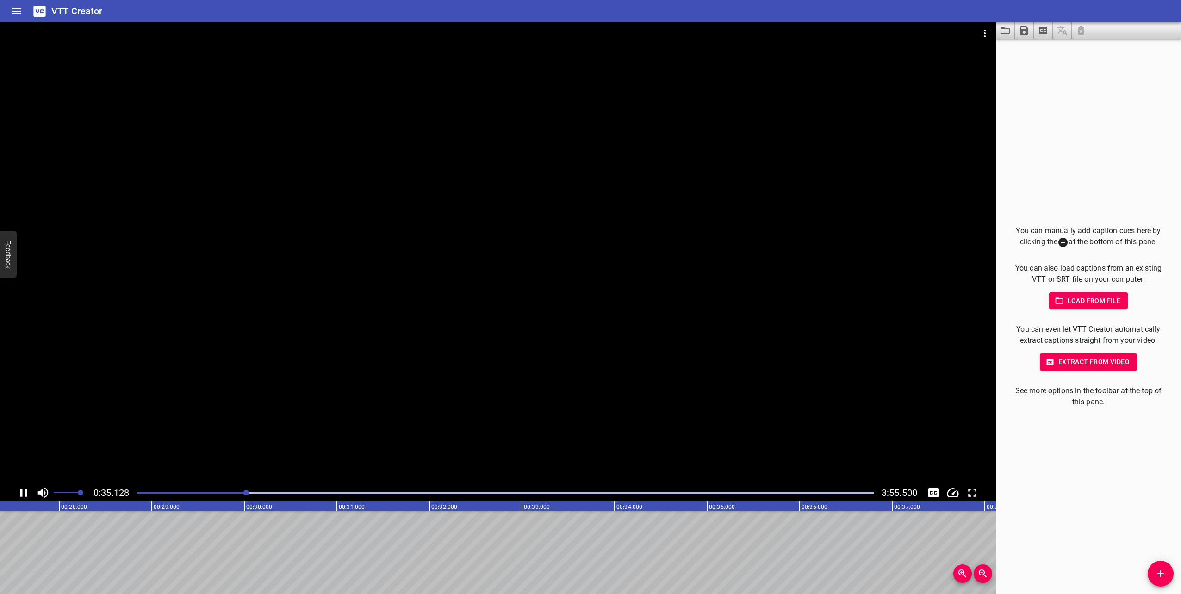
click at [266, 499] on div at bounding box center [505, 492] width 749 height 13
click at [278, 499] on div at bounding box center [505, 492] width 749 height 13
click at [299, 500] on div "0:44.900 3:55.500" at bounding box center [498, 493] width 996 height 18
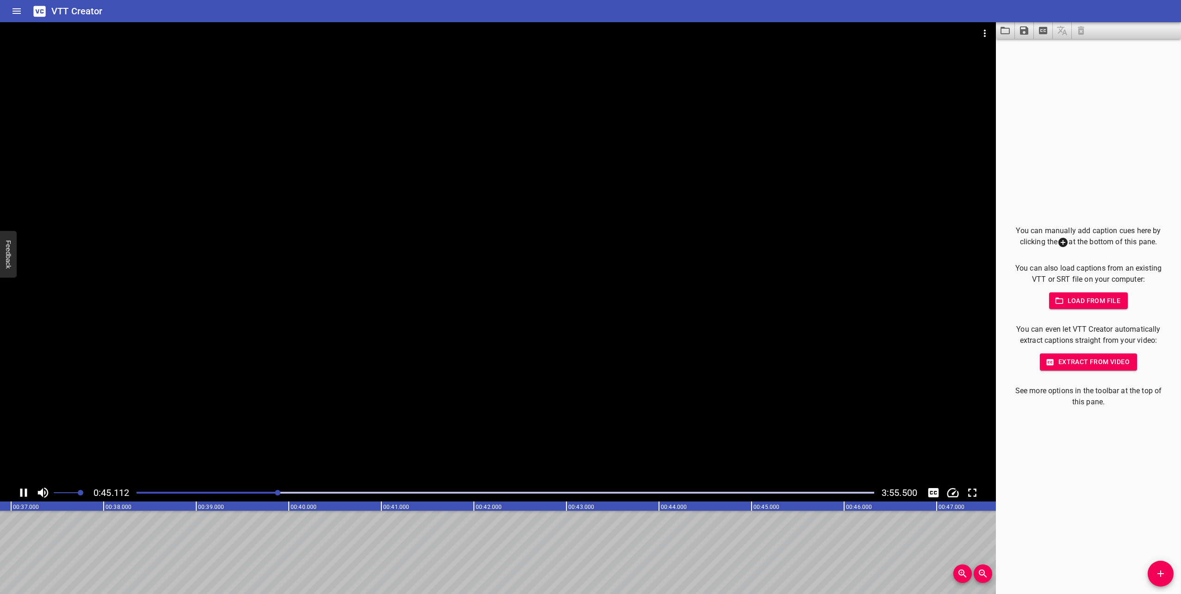
click at [318, 501] on div "0:45.112 3:55.500" at bounding box center [498, 493] width 996 height 18
click at [345, 501] on div "0:45.379 3:55.500" at bounding box center [498, 493] width 996 height 18
click at [288, 495] on div at bounding box center [505, 492] width 749 height 13
click at [300, 494] on div at bounding box center [505, 492] width 749 height 13
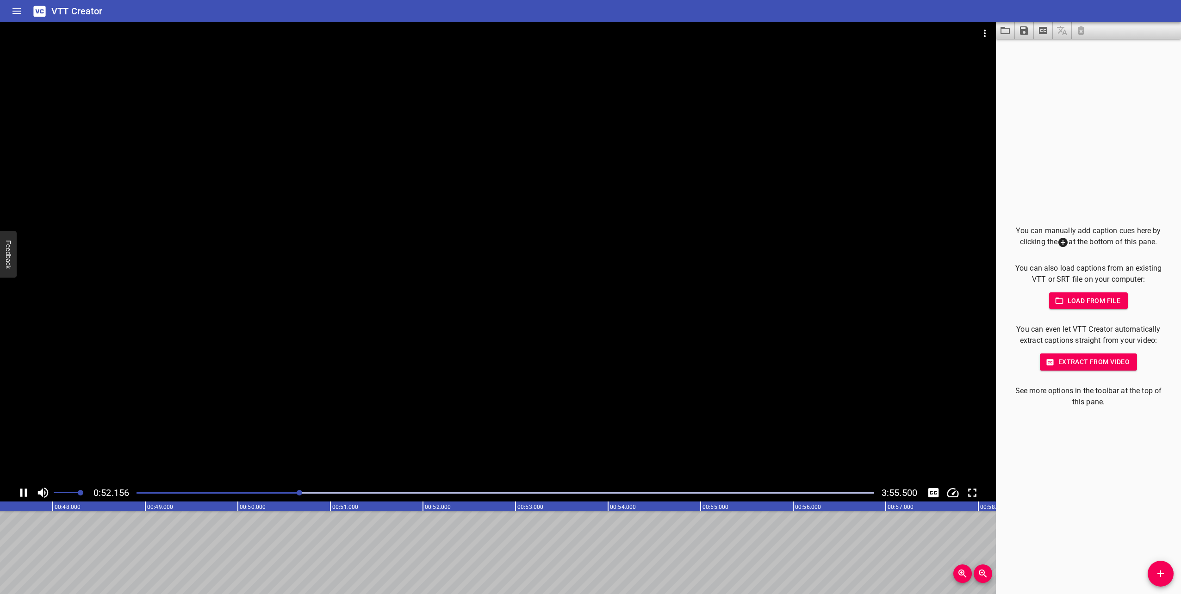
click at [319, 493] on div "Play progress" at bounding box center [506, 493] width 738 height 2
click at [324, 493] on div "Play progress" at bounding box center [506, 493] width 738 height 2
click at [339, 493] on div "Play progress" at bounding box center [506, 493] width 738 height 2
drag, startPoint x: 359, startPoint y: 493, endPoint x: 373, endPoint y: 493, distance: 13.9
click at [373, 493] on div "Play progress" at bounding box center [506, 493] width 738 height 2
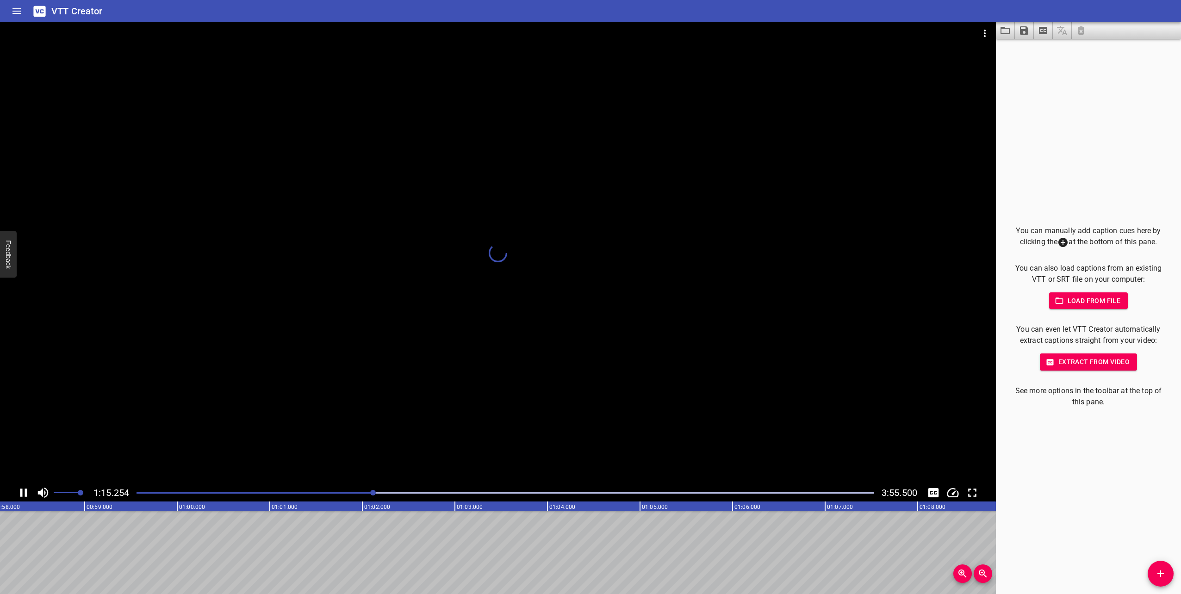
drag, startPoint x: 373, startPoint y: 493, endPoint x: 392, endPoint y: 492, distance: 19.1
click at [376, 492] on div at bounding box center [373, 493] width 6 height 6
click at [392, 492] on div "Play progress" at bounding box center [506, 493] width 738 height 2
click at [426, 490] on div at bounding box center [505, 492] width 749 height 13
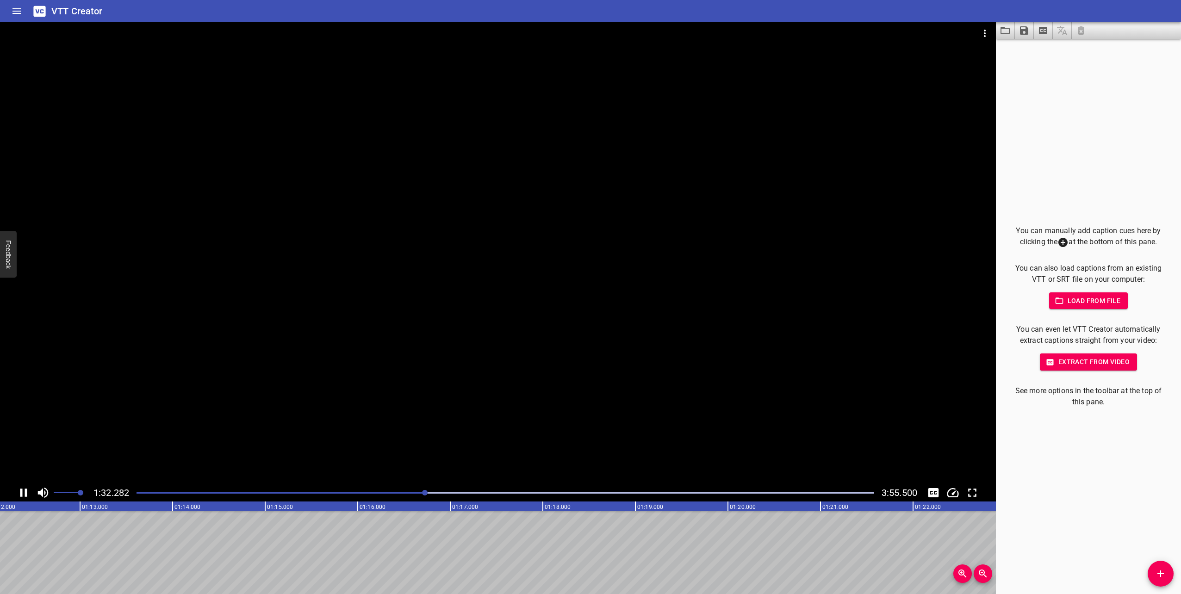
drag, startPoint x: 446, startPoint y: 492, endPoint x: 457, endPoint y: 490, distance: 11.2
click at [447, 492] on div at bounding box center [505, 492] width 749 height 13
click at [461, 490] on div at bounding box center [505, 492] width 749 height 13
click at [461, 490] on div at bounding box center [460, 493] width 6 height 6
click at [491, 491] on div at bounding box center [505, 492] width 749 height 13
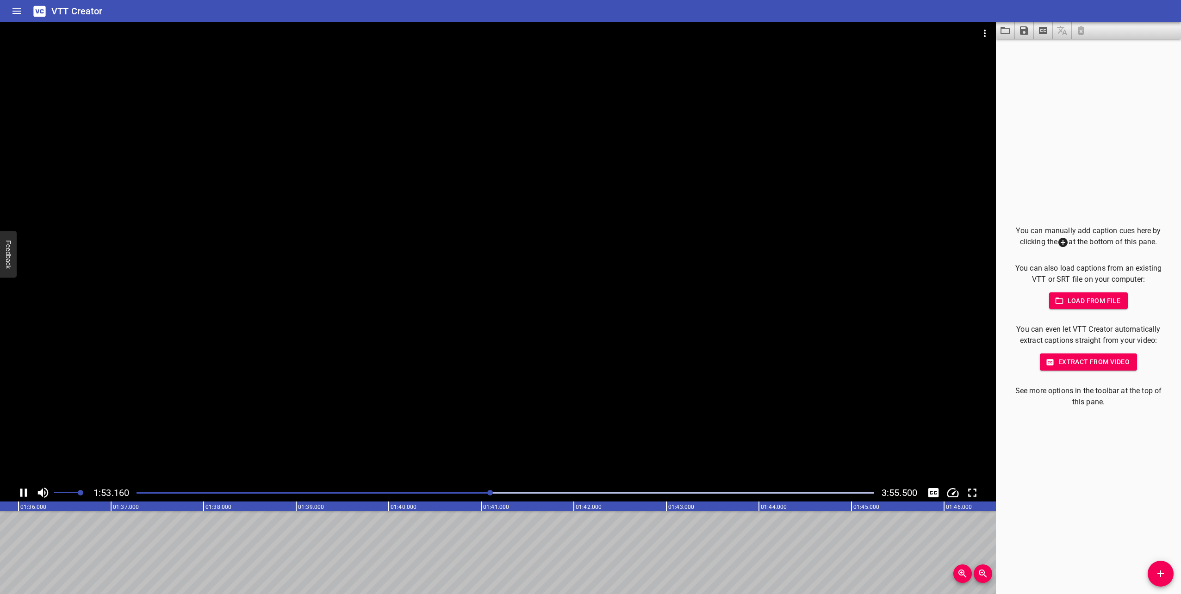
click at [505, 492] on div at bounding box center [505, 492] width 749 height 13
click at [505, 492] on div at bounding box center [504, 493] width 6 height 6
click at [808, 491] on div at bounding box center [505, 492] width 749 height 13
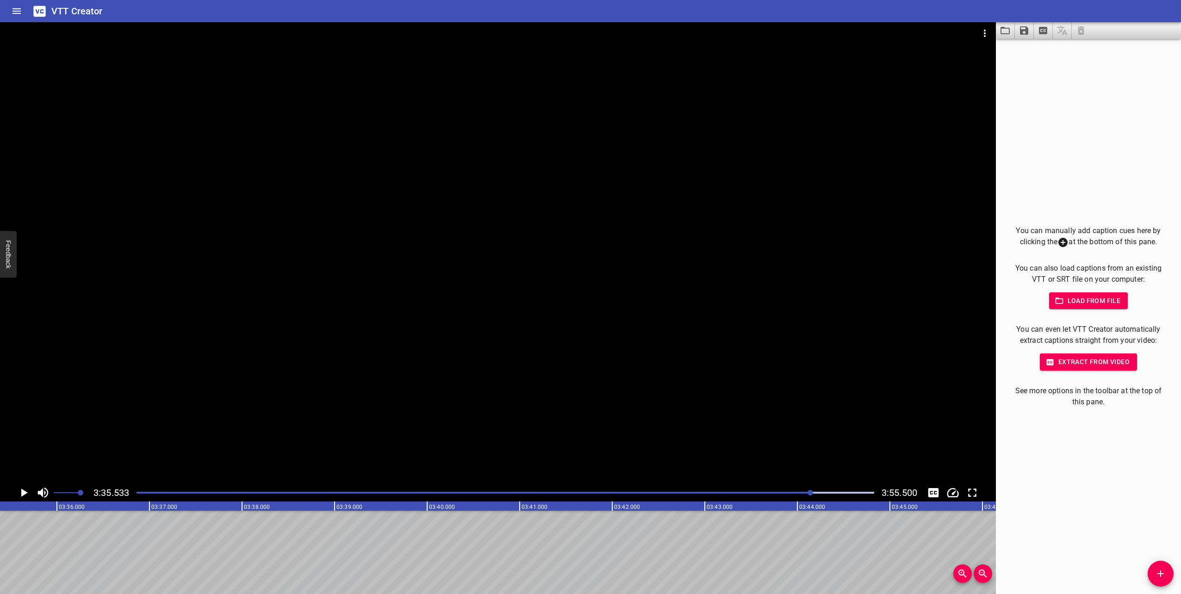
scroll to position [0, 19952]
click at [987, 29] on icon "Video Options" at bounding box center [984, 33] width 11 height 11
click at [988, 33] on li "Select New Video File..." at bounding box center [1020, 34] width 92 height 17
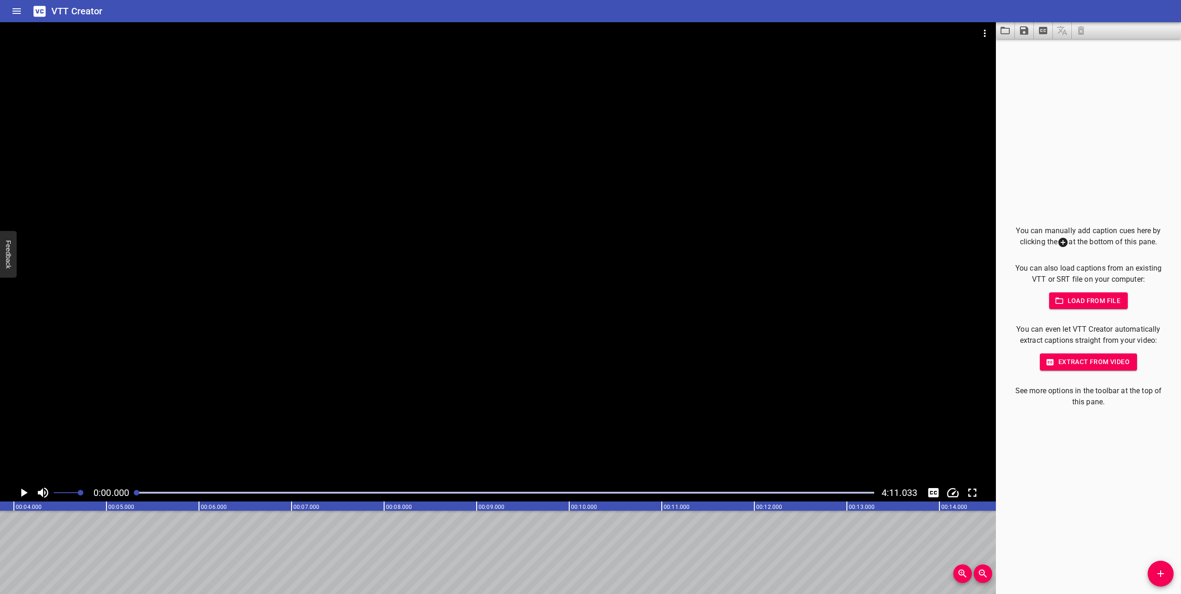
scroll to position [0, 0]
click at [981, 34] on icon "Video Options" at bounding box center [984, 33] width 11 height 11
click at [984, 37] on li "Select New Video File..." at bounding box center [1020, 34] width 92 height 17
click at [983, 31] on icon "Video Options" at bounding box center [984, 33] width 11 height 11
click at [991, 36] on li "Select New Video File..." at bounding box center [1020, 34] width 92 height 17
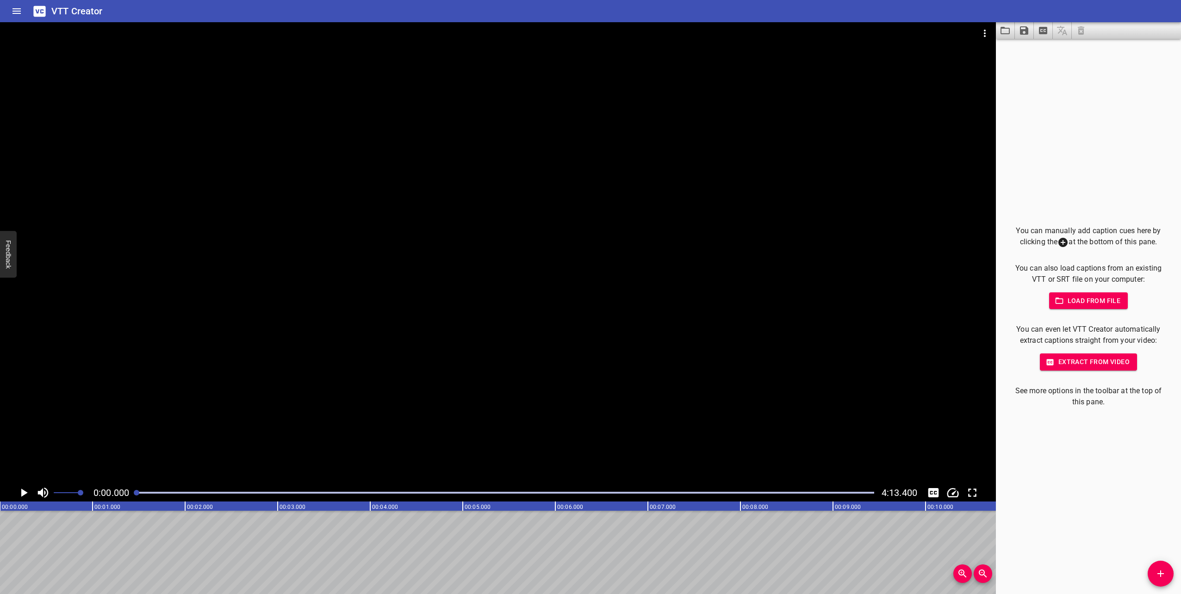
click at [101, 377] on div at bounding box center [498, 253] width 996 height 462
